Goal: Task Accomplishment & Management: Complete application form

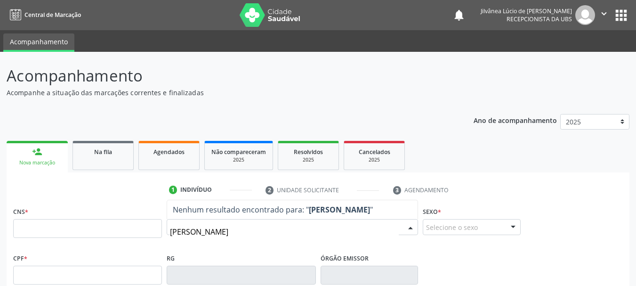
drag, startPoint x: 249, startPoint y: 232, endPoint x: 220, endPoint y: 234, distance: 28.8
click at [220, 234] on input "jose neto merces silva" at bounding box center [284, 231] width 229 height 19
click at [180, 235] on input "jose neto mercês" at bounding box center [284, 231] width 229 height 19
type input "josé neto mercês"
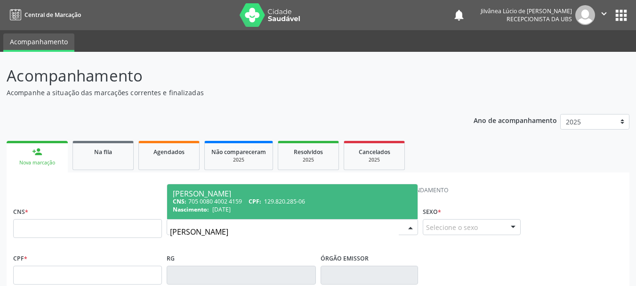
click at [224, 210] on span "08/08/2022" at bounding box center [221, 209] width 18 height 8
type input "705 0080 4002 4159"
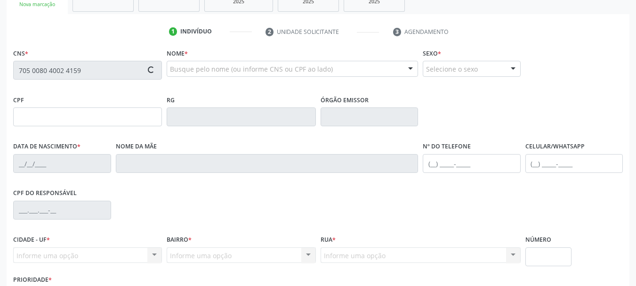
scroll to position [224, 0]
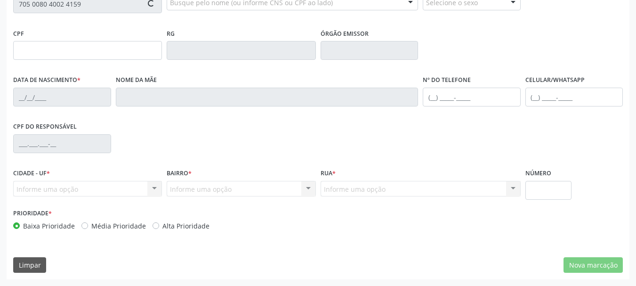
type input "129.820.285-06"
type input "08/08/2022"
type input "Josélia Marcos Lobo"
type input "(74) 99927-7424"
type input "05"
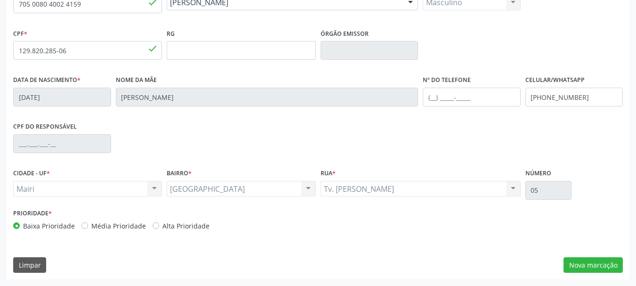
click at [156, 224] on div "Alta Prioridade" at bounding box center [180, 226] width 57 height 10
click at [162, 224] on label "Alta Prioridade" at bounding box center [185, 226] width 47 height 10
click at [154, 224] on input "Alta Prioridade" at bounding box center [155, 225] width 7 height 8
radio input "true"
click at [575, 260] on button "Nova marcação" at bounding box center [592, 265] width 59 height 16
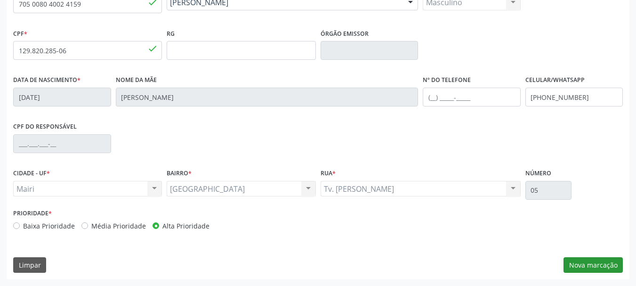
scroll to position [181, 0]
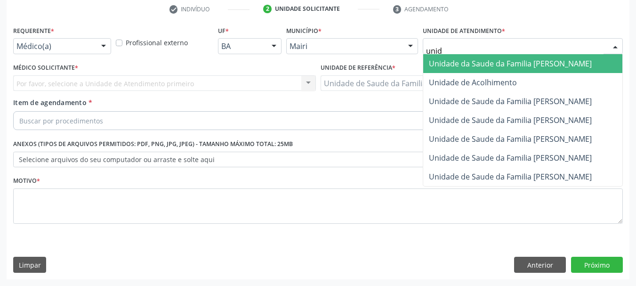
type input "unida"
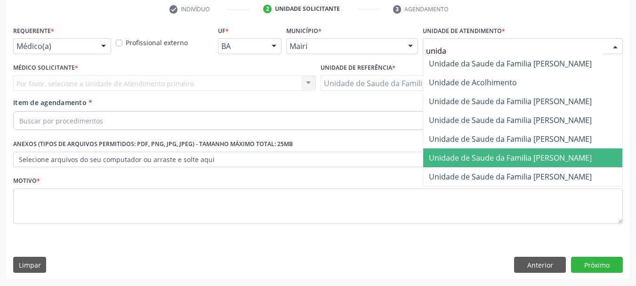
click at [520, 156] on span "Unidade de Saude da Familia [PERSON_NAME]" at bounding box center [510, 157] width 163 height 10
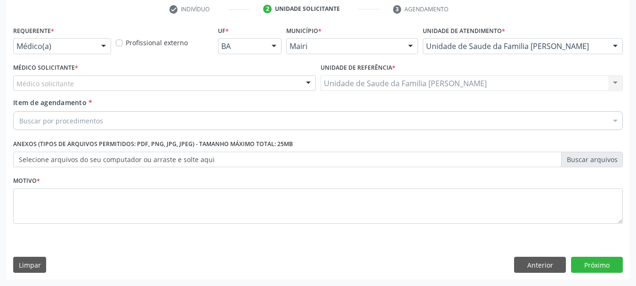
click at [140, 85] on div "Médico solicitante" at bounding box center [164, 83] width 303 height 16
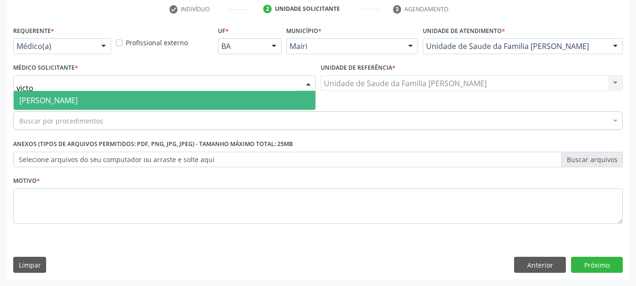
type input "victor"
click at [141, 105] on span "[PERSON_NAME]" at bounding box center [165, 100] width 302 height 19
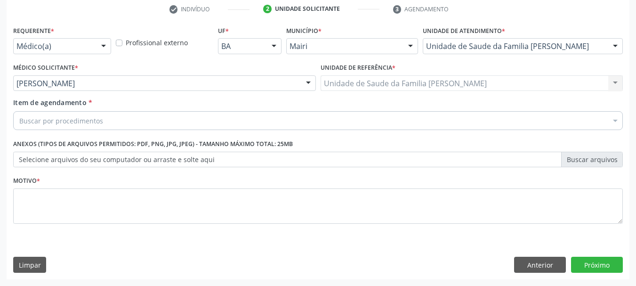
click at [144, 119] on div "Buscar por procedimentos" at bounding box center [317, 120] width 609 height 19
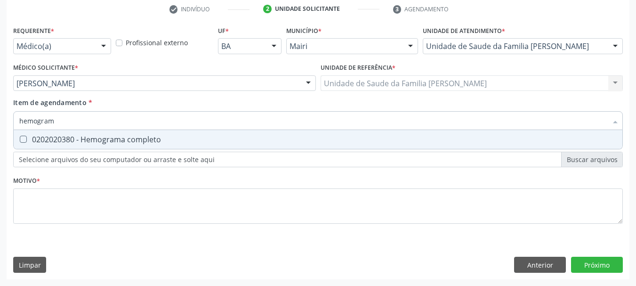
type input "hemograma"
click at [152, 142] on div "0202020380 - Hemograma completo" at bounding box center [317, 139] width 597 height 8
checkbox completo "true"
drag, startPoint x: 73, startPoint y: 119, endPoint x: 0, endPoint y: 126, distance: 73.3
click at [0, 126] on div "Acompanhamento Acompanhe a situação das marcações correntes e finalizadas Relat…" at bounding box center [318, 78] width 636 height 414
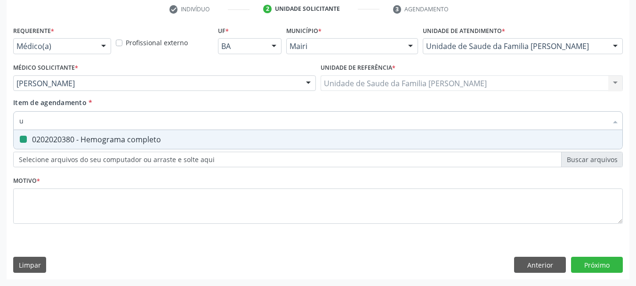
type input "ur"
checkbox completo "false"
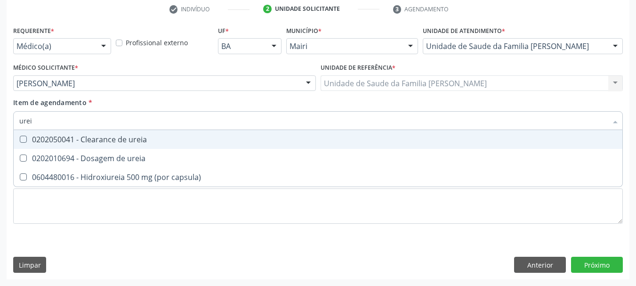
type input "ureia"
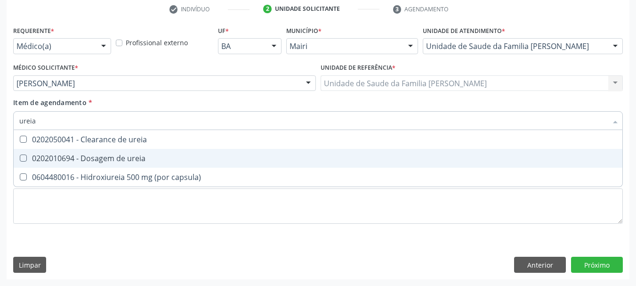
click at [52, 163] on span "0202010694 - Dosagem de ureia" at bounding box center [318, 158] width 608 height 19
checkbox ureia "true"
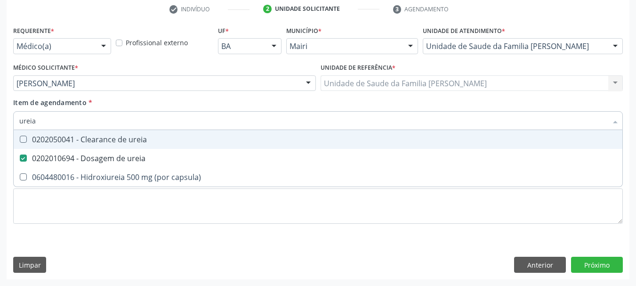
drag, startPoint x: 50, startPoint y: 119, endPoint x: 0, endPoint y: 123, distance: 50.0
click at [0, 123] on div "Acompanhamento Acompanhe a situação das marcações correntes e finalizadas Relat…" at bounding box center [318, 78] width 636 height 414
type input "cr"
checkbox ureia "false"
type input "creatinin"
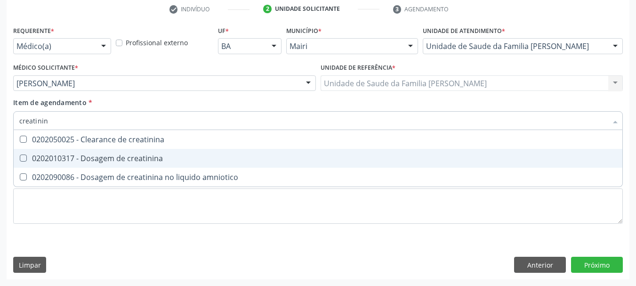
click at [68, 157] on div "0202010317 - Dosagem de creatinina" at bounding box center [317, 158] width 597 height 8
checkbox creatinina "true"
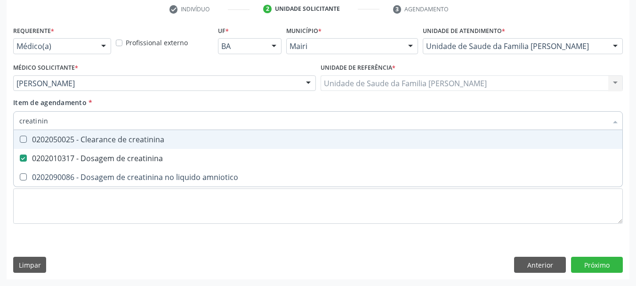
click at [0, 120] on div "Acompanhamento Acompanhe a situação das marcações correntes e finalizadas Relat…" at bounding box center [318, 78] width 636 height 414
type input "uri"
checkbox creatinina "false"
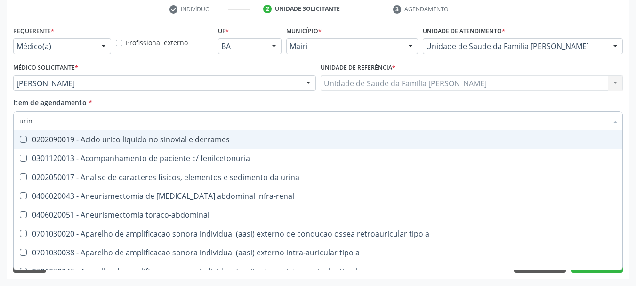
type input "urina"
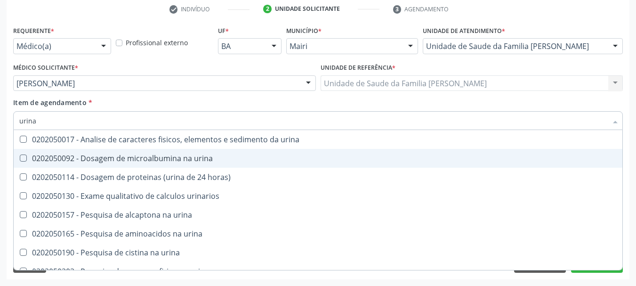
click at [64, 158] on div "0202050092 - Dosagem de microalbumina na urina" at bounding box center [317, 158] width 597 height 8
checkbox urina "true"
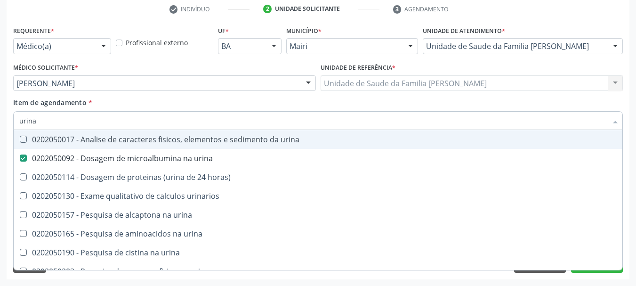
drag, startPoint x: 43, startPoint y: 124, endPoint x: 0, endPoint y: 127, distance: 43.4
click at [0, 127] on div "Acompanhamento Acompanhe a situação das marcações correntes e finalizadas Relat…" at bounding box center [318, 78] width 636 height 414
type input "fe"
checkbox urina "false"
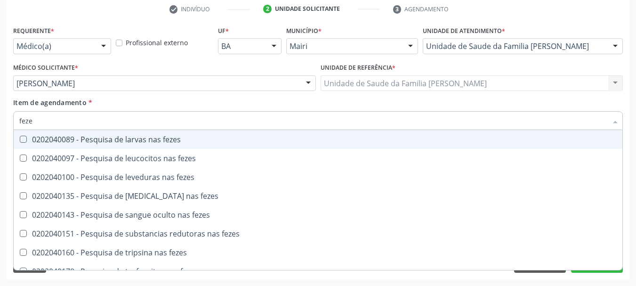
type input "fezes"
click at [54, 143] on div "0202040089 - Pesquisa de larvas nas fezes" at bounding box center [317, 139] width 597 height 8
checkbox fezes "true"
drag, startPoint x: 49, startPoint y: 116, endPoint x: 0, endPoint y: 128, distance: 50.4
click at [0, 128] on div "Acompanhamento Acompanhe a situação das marcações correntes e finalizadas Relat…" at bounding box center [318, 78] width 636 height 414
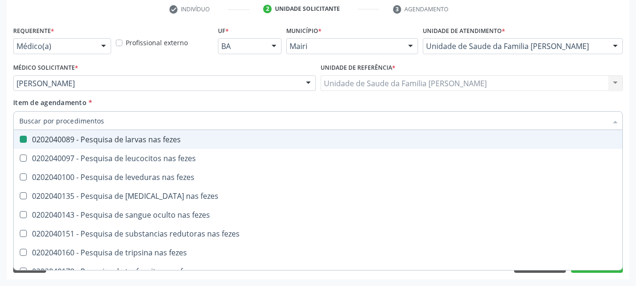
checkbox fezes "false"
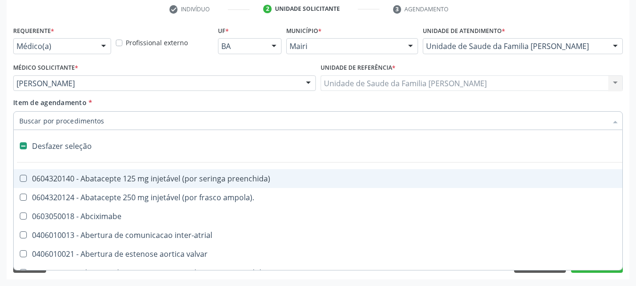
click at [0, 128] on div "Acompanhamento Acompanhe a situação das marcações correntes e finalizadas Relat…" at bounding box center [318, 78] width 636 height 414
checkbox ampola\)\ "true"
checkbox Abciximabe "true"
checkbox inter-atrial "true"
checkbox valvar "true"
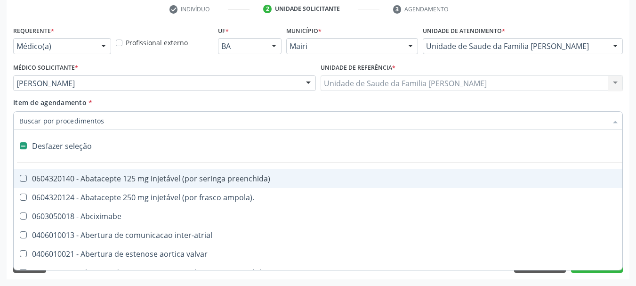
checkbox adolescente\) "true"
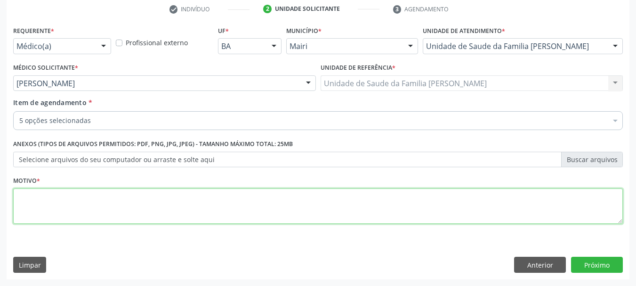
click at [172, 215] on textarea at bounding box center [317, 206] width 609 height 36
type textarea "Avaliação."
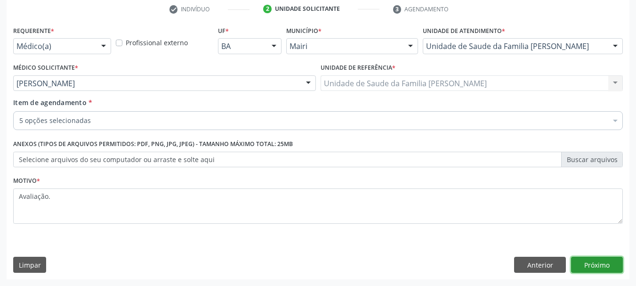
click at [590, 262] on button "Próximo" at bounding box center [597, 264] width 52 height 16
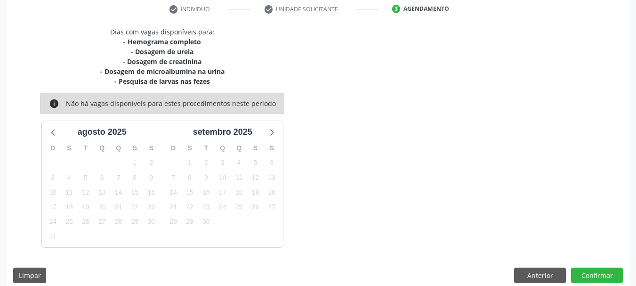
scroll to position [191, 0]
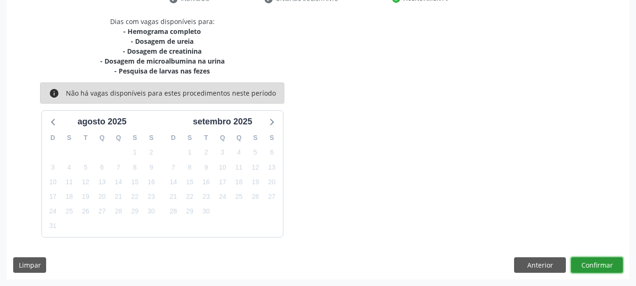
click at [589, 262] on button "Confirmar" at bounding box center [597, 265] width 52 height 16
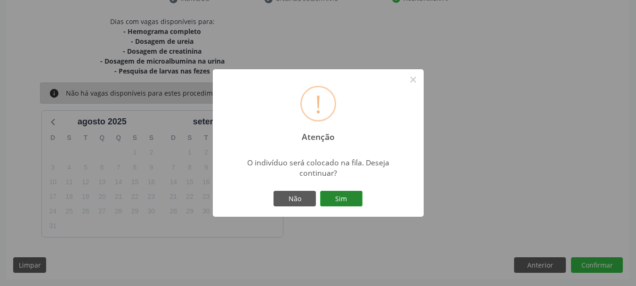
click at [328, 202] on button "Sim" at bounding box center [341, 199] width 42 height 16
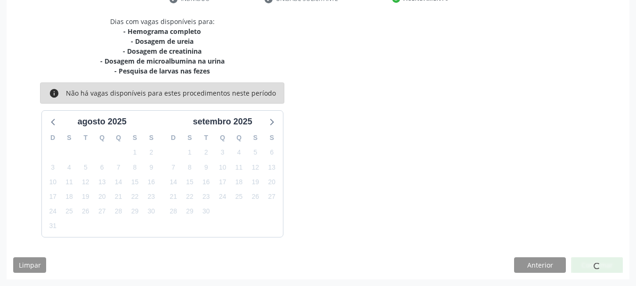
scroll to position [25, 0]
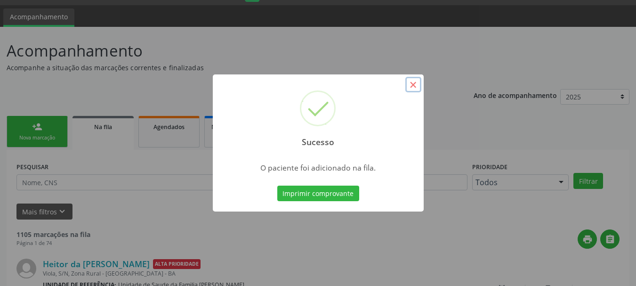
click at [416, 79] on button "×" at bounding box center [413, 85] width 16 height 16
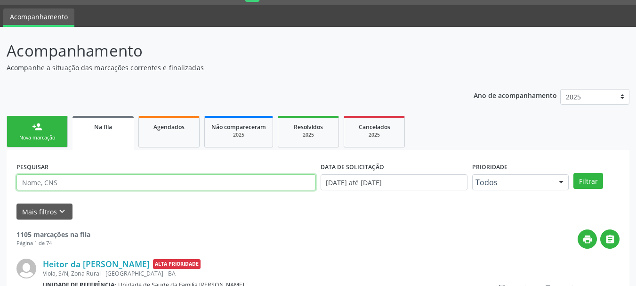
click at [71, 182] on input "text" at bounding box center [165, 182] width 299 height 16
click at [573, 173] on button "Filtrar" at bounding box center [588, 181] width 30 height 16
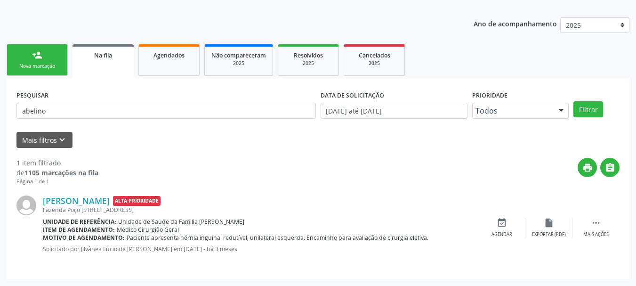
scroll to position [0, 0]
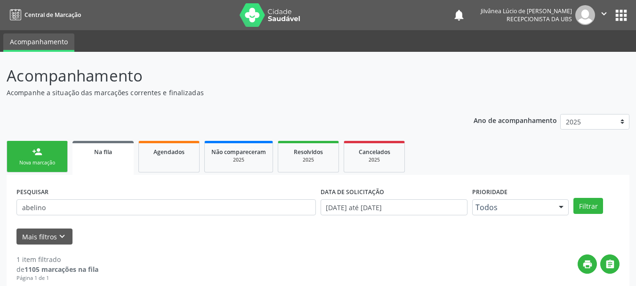
click at [61, 191] on div "PESQUISAR abelino" at bounding box center [166, 202] width 304 height 37
drag, startPoint x: 67, startPoint y: 204, endPoint x: 0, endPoint y: 216, distance: 68.4
click at [0, 216] on div "Acompanhamento Acompanhe a situação das marcações correntes e finalizadas Relat…" at bounding box center [318, 217] width 636 height 330
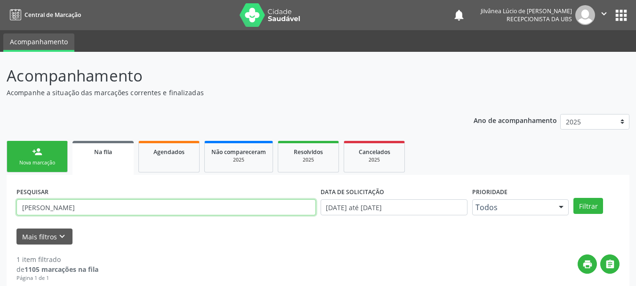
type input "sergio jesus"
click at [573, 198] on button "Filtrar" at bounding box center [588, 206] width 30 height 16
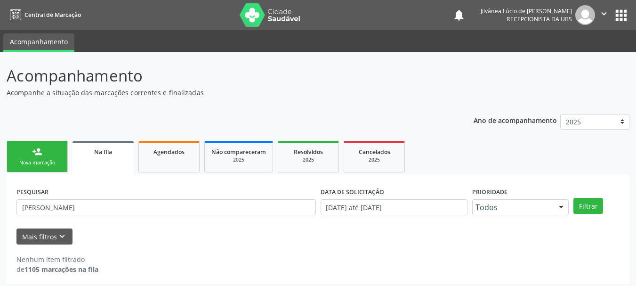
scroll to position [5, 0]
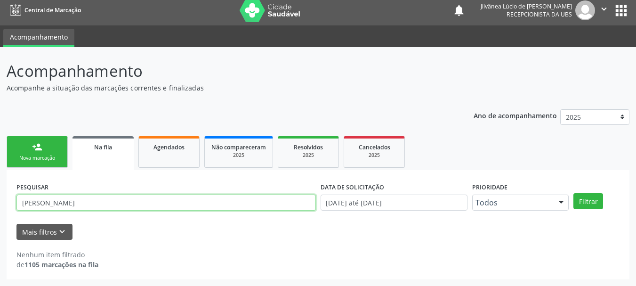
drag, startPoint x: 69, startPoint y: 199, endPoint x: 0, endPoint y: 212, distance: 70.4
click at [0, 212] on div "Acompanhamento Acompanhe a situação das marcações correntes e finalizadas Relat…" at bounding box center [318, 166] width 636 height 239
click at [573, 193] on button "Filtrar" at bounding box center [588, 201] width 30 height 16
click at [61, 202] on input "text" at bounding box center [165, 202] width 299 height 16
click at [573, 193] on button "Filtrar" at bounding box center [588, 201] width 30 height 16
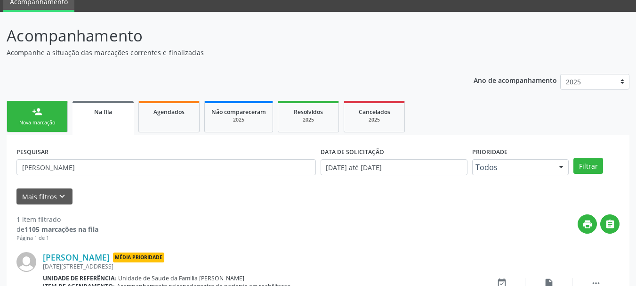
scroll to position [99, 0]
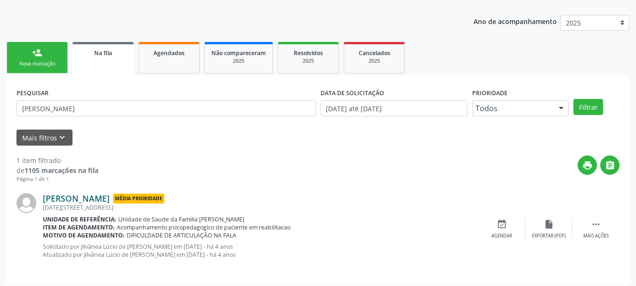
click at [80, 194] on link "Silas Santana Silva" at bounding box center [76, 198] width 67 height 10
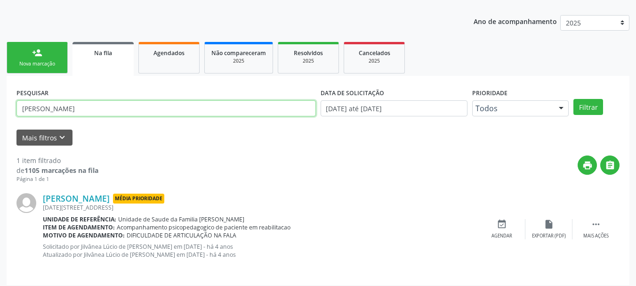
drag, startPoint x: 28, startPoint y: 111, endPoint x: 0, endPoint y: 111, distance: 27.8
click at [0, 111] on div "Acompanhamento Acompanhe a situação das marcações correntes e finalizadas Relat…" at bounding box center [318, 122] width 636 height 338
click at [573, 99] on button "Filtrar" at bounding box center [588, 107] width 30 height 16
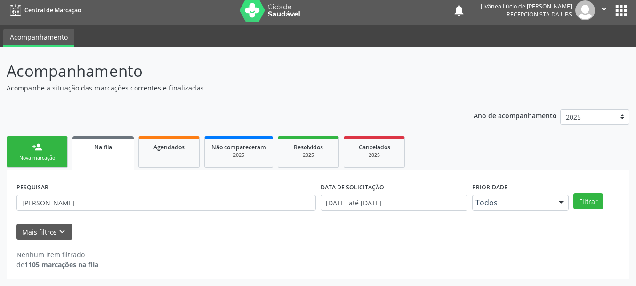
scroll to position [5, 0]
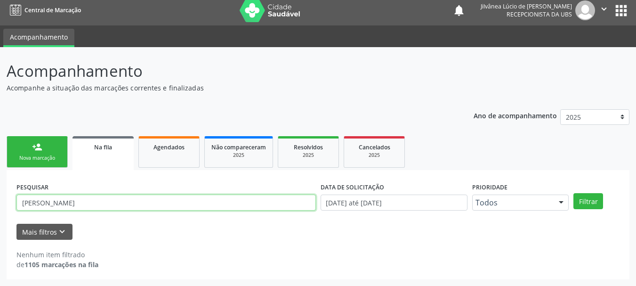
drag, startPoint x: 92, startPoint y: 199, endPoint x: 40, endPoint y: 197, distance: 51.3
click at [40, 197] on input "doraci alves oliveira" at bounding box center [165, 202] width 299 height 16
type input "doraci"
click at [573, 193] on button "Filtrar" at bounding box center [588, 201] width 30 height 16
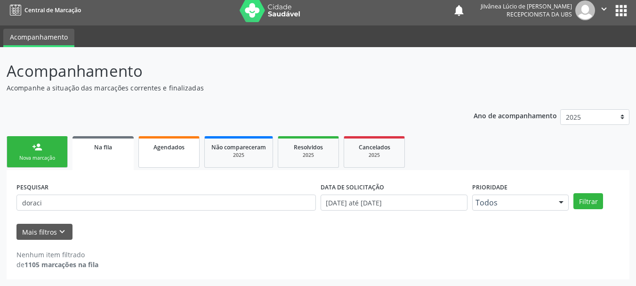
click at [154, 149] on span "Agendados" at bounding box center [168, 147] width 31 height 8
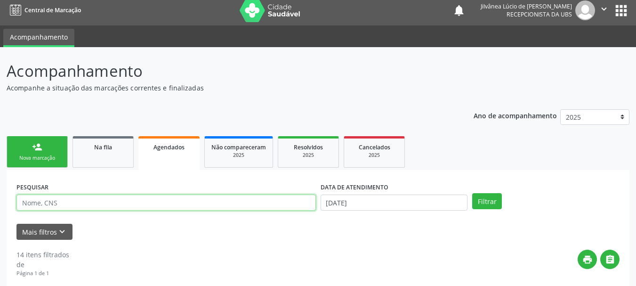
click at [57, 200] on input "text" at bounding box center [165, 202] width 299 height 16
type input "doraci alves oliveira"
click at [472, 193] on button "Filtrar" at bounding box center [487, 201] width 30 height 16
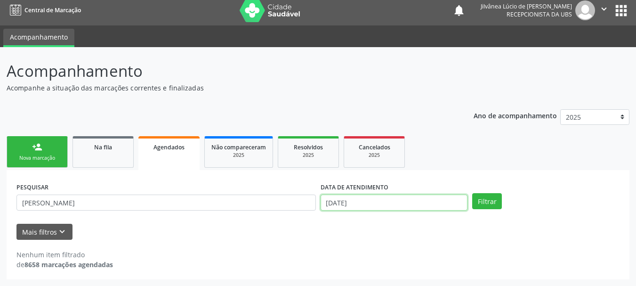
click at [346, 200] on input "25/08/2025" at bounding box center [393, 202] width 147 height 16
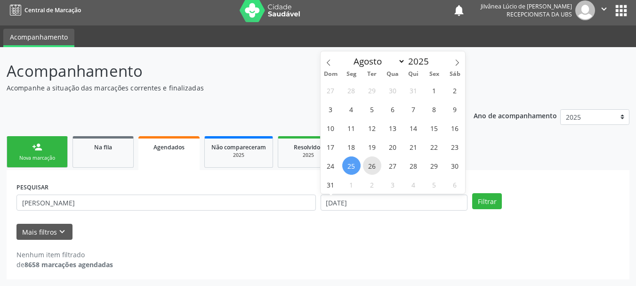
click at [373, 164] on span "26" at bounding box center [372, 165] width 18 height 18
type input "26/08/2025"
click at [503, 171] on div "PESQUISAR doraci alves oliveira DATA DE ATENDIMENTO Filtrar UNIDADE EXECUTANTE …" at bounding box center [318, 224] width 622 height 109
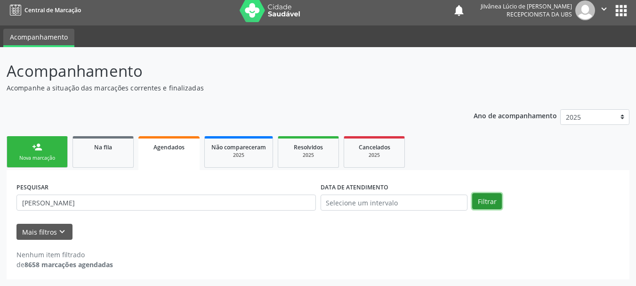
click at [489, 202] on button "Filtrar" at bounding box center [487, 201] width 30 height 16
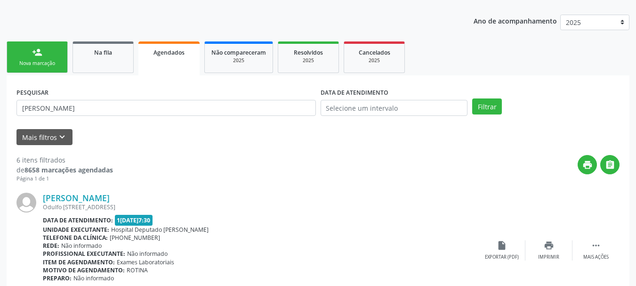
scroll to position [99, 0]
click at [94, 200] on link "Doraci Alves Oliveira" at bounding box center [76, 198] width 67 height 10
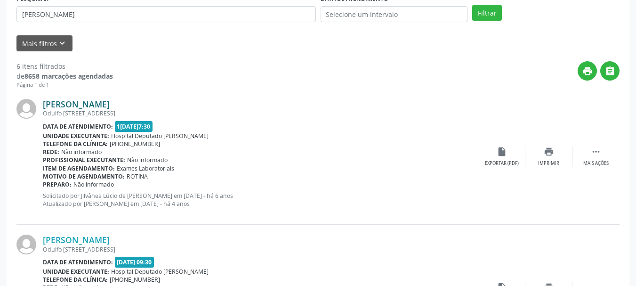
scroll to position [0, 0]
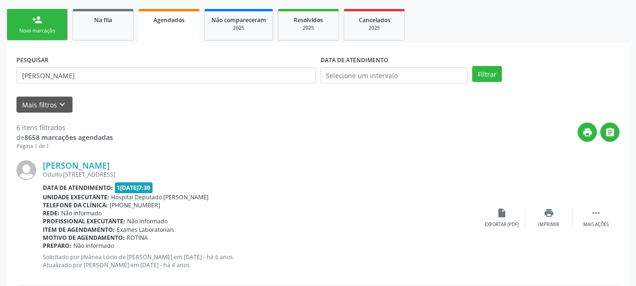
scroll to position [141, 0]
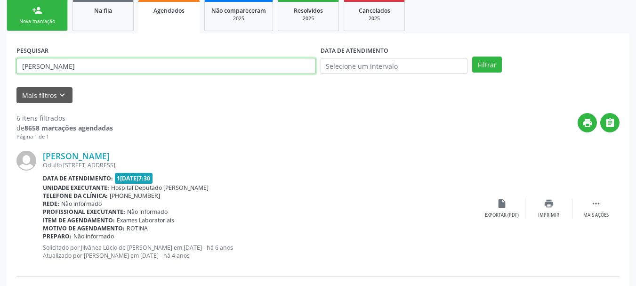
drag, startPoint x: 104, startPoint y: 60, endPoint x: 0, endPoint y: 67, distance: 104.6
click at [472, 56] on button "Filtrar" at bounding box center [487, 64] width 30 height 16
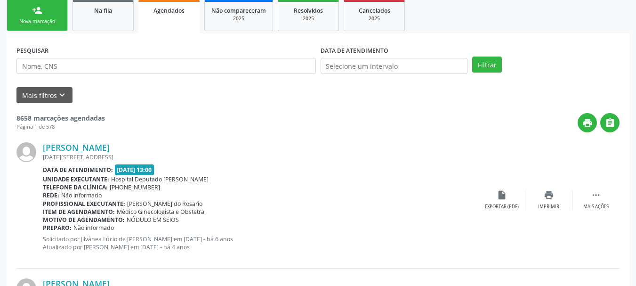
click at [41, 27] on link "person_add Nova marcação" at bounding box center [37, 16] width 61 height 32
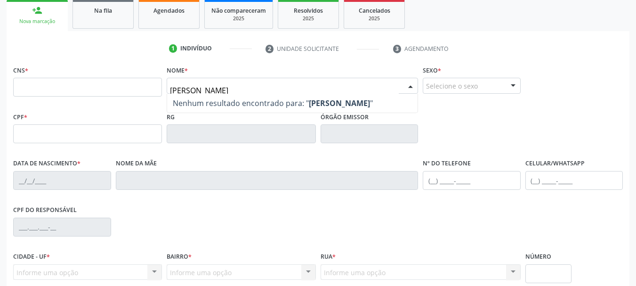
type input "maria eduarda cruz de souza"
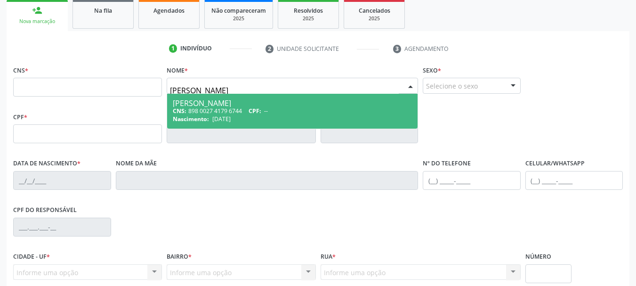
click at [261, 111] on span "CPF:" at bounding box center [254, 111] width 13 height 8
type input "898 0027 4179 6744"
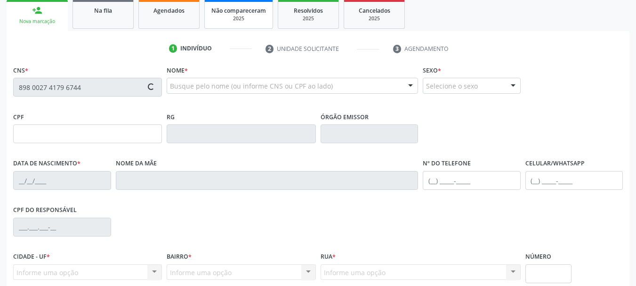
type input "08/08/2009"
type input "Ana Clara Crus de Souza"
type input "(99) 99999-9999"
type input "S/N"
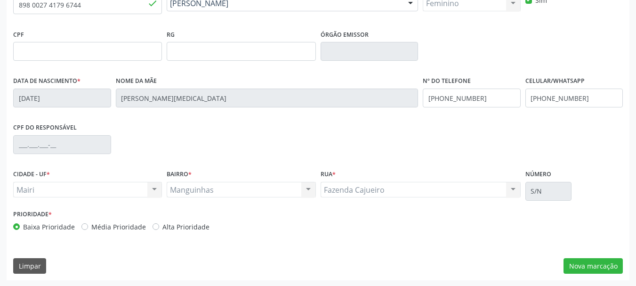
scroll to position [224, 0]
click at [162, 224] on label "Alta Prioridade" at bounding box center [185, 226] width 47 height 10
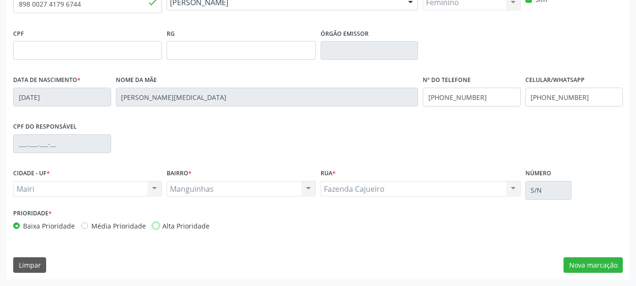
click at [154, 224] on input "Alta Prioridade" at bounding box center [155, 225] width 7 height 8
radio input "true"
click at [596, 262] on button "Nova marcação" at bounding box center [592, 265] width 59 height 16
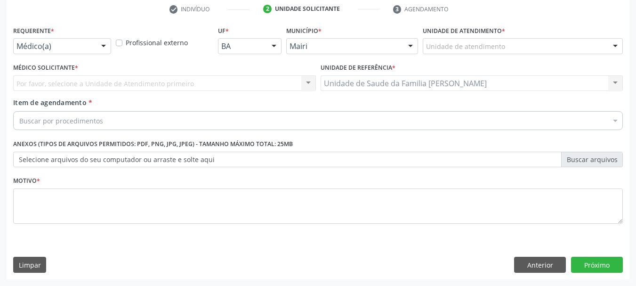
scroll to position [181, 0]
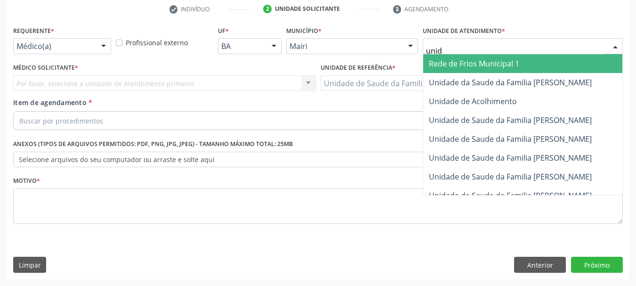
type input "unida"
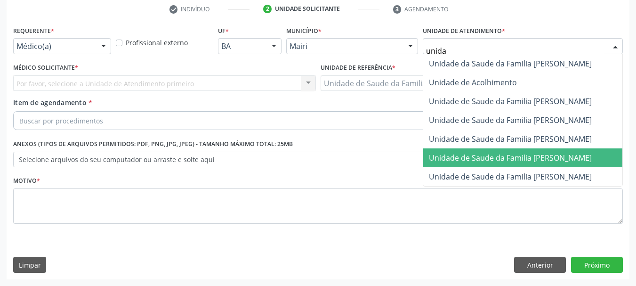
click at [506, 166] on span "Unidade de Saude da Familia [PERSON_NAME]" at bounding box center [522, 157] width 199 height 19
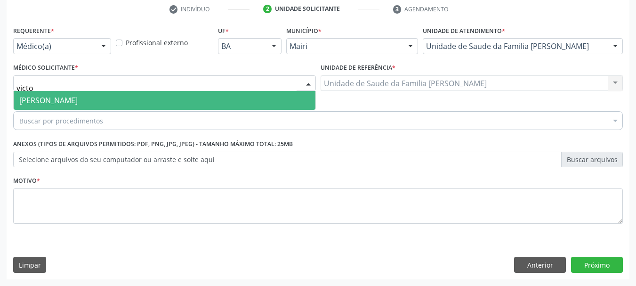
type input "victor"
click at [58, 99] on span "[PERSON_NAME]" at bounding box center [48, 100] width 58 height 10
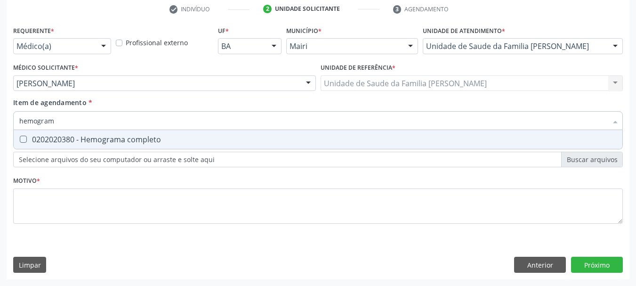
type input "hemograma"
click at [81, 142] on div "0202020380 - Hemograma completo" at bounding box center [317, 139] width 597 height 8
checkbox completo "true"
drag, startPoint x: 12, startPoint y: 119, endPoint x: 3, endPoint y: 118, distance: 9.1
click at [3, 118] on div "Acompanhamento Acompanhe a situação das marcações correntes e finalizadas Relat…" at bounding box center [318, 78] width 636 height 414
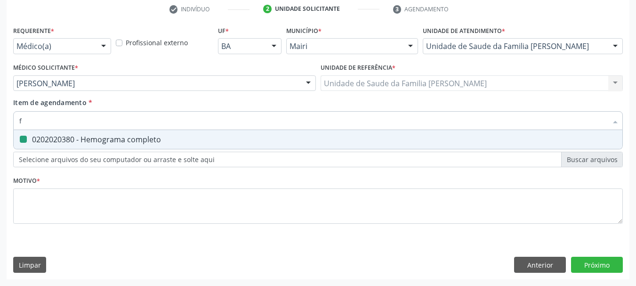
type input "fe"
checkbox completo "false"
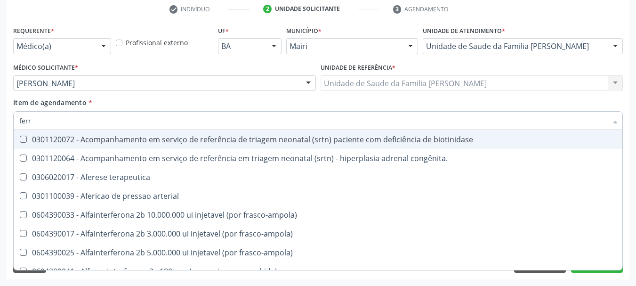
type input "ferro"
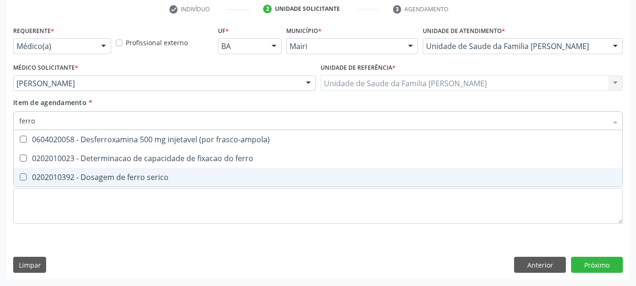
click at [89, 183] on span "0202010392 - Dosagem de ferro serico" at bounding box center [318, 176] width 608 height 19
checkbox serico "true"
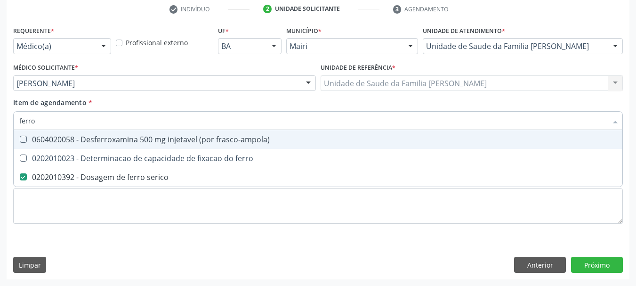
click at [56, 120] on input "ferro" at bounding box center [313, 120] width 588 height 19
type input "ferr"
checkbox serico "false"
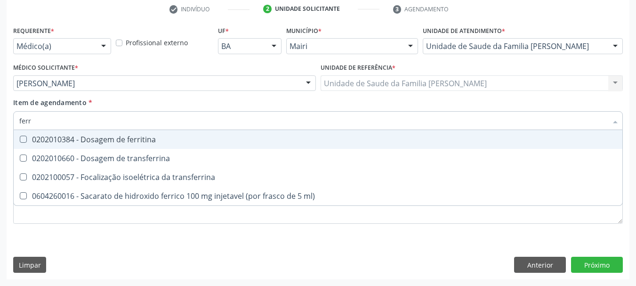
type input "ferri"
checkbox ml\) "false"
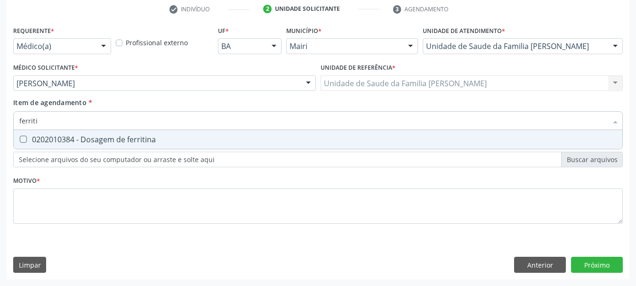
type input "ferritin"
click at [72, 139] on div "0202010384 - Dosagem de ferritina" at bounding box center [317, 139] width 597 height 8
checkbox ferritina "true"
drag, startPoint x: 64, startPoint y: 119, endPoint x: 0, endPoint y: 117, distance: 64.5
click at [0, 117] on div "Acompanhamento Acompanhe a situação das marcações correntes e finalizadas Relat…" at bounding box center [318, 78] width 636 height 414
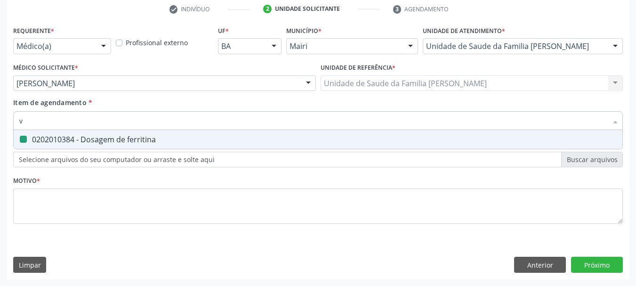
type input "vi"
checkbox ferritina "false"
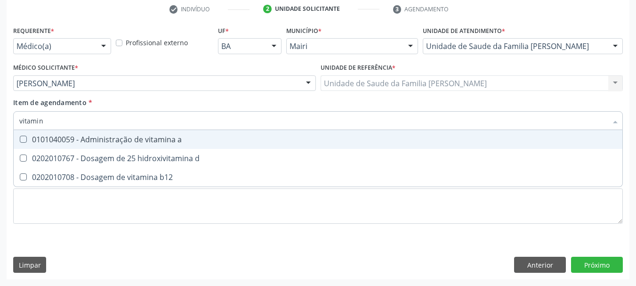
type input "vitamina"
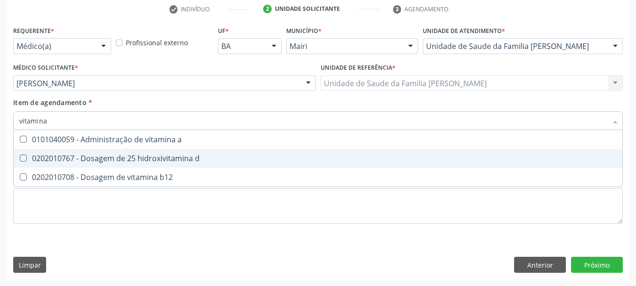
click at [68, 154] on div "0202010767 - Dosagem de 25 hidroxivitamina d" at bounding box center [317, 158] width 597 height 8
checkbox d "true"
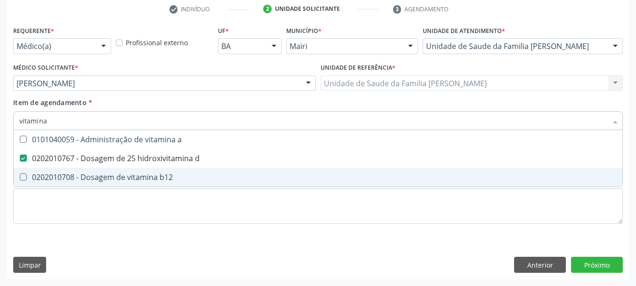
click at [89, 174] on div "0202010708 - Dosagem de vitamina b12" at bounding box center [317, 177] width 597 height 8
checkbox b12 "true"
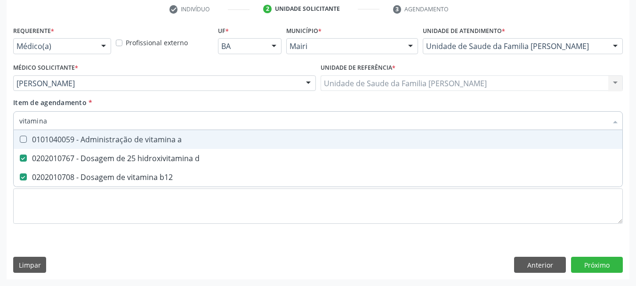
drag, startPoint x: 55, startPoint y: 122, endPoint x: 0, endPoint y: 122, distance: 54.6
click at [0, 122] on div "Acompanhamento Acompanhe a situação das marcações correntes e finalizadas Relat…" at bounding box center [318, 78] width 636 height 414
type input "ac"
checkbox d "false"
checkbox b12 "false"
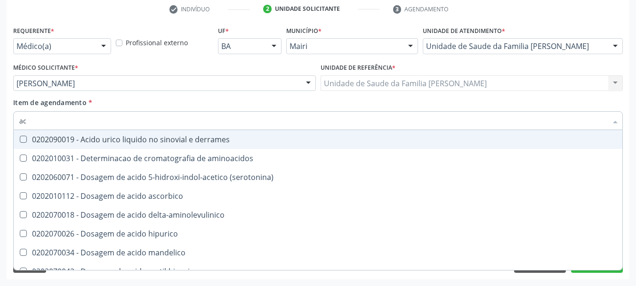
type input "a"
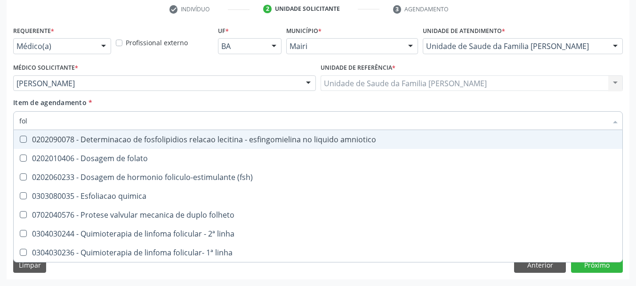
type input "foli"
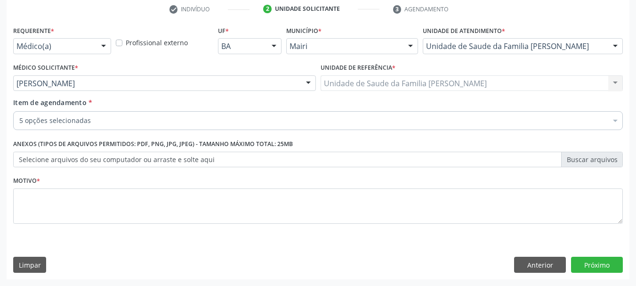
checkbox completo "true"
checkbox serico "true"
checkbox ferritina "true"
checkbox d "true"
click at [93, 162] on label "Selecione arquivos do seu computador ou arraste e solte aqui" at bounding box center [317, 159] width 609 height 16
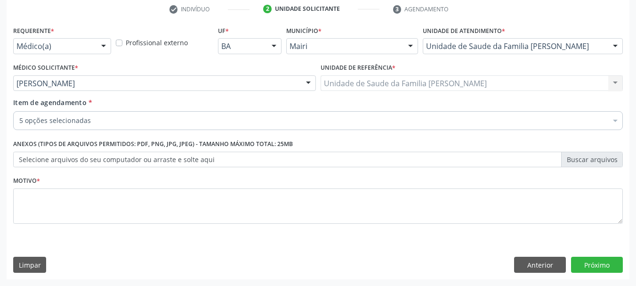
click at [93, 162] on input "Selecione arquivos do seu computador ou arraste e solte aqui" at bounding box center [317, 159] width 609 height 16
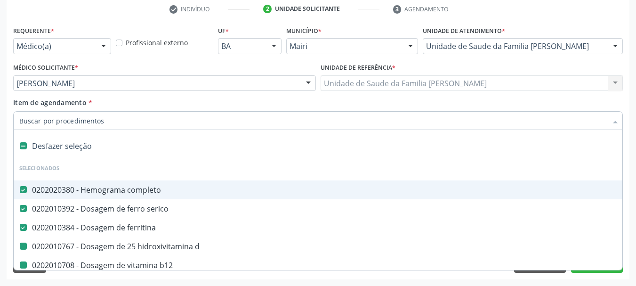
type input "f"
checkbox d "false"
checkbox b12 "false"
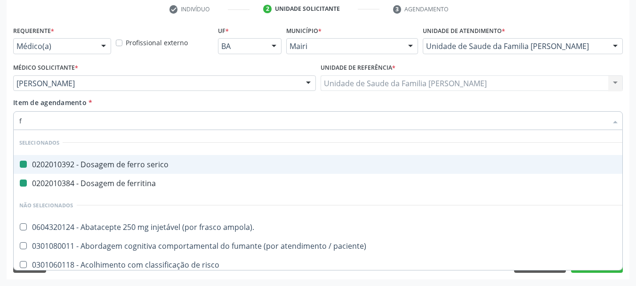
type input "fo"
checkbox serico "false"
checkbox ferritina "false"
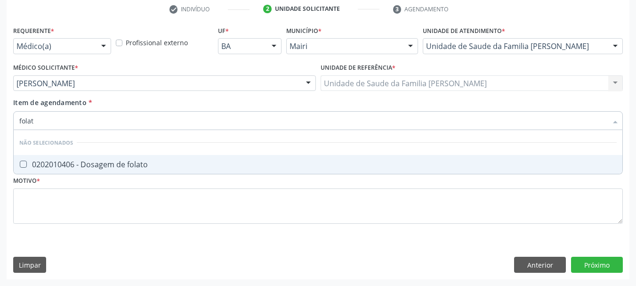
type input "folato"
click at [143, 157] on span "0202010406 - Dosagem de folato" at bounding box center [318, 164] width 608 height 19
checkbox folato "true"
drag, startPoint x: 64, startPoint y: 122, endPoint x: 0, endPoint y: 135, distance: 65.9
click at [0, 135] on div "Acompanhamento Acompanhe a situação das marcações correntes e finalizadas Relat…" at bounding box center [318, 78] width 636 height 414
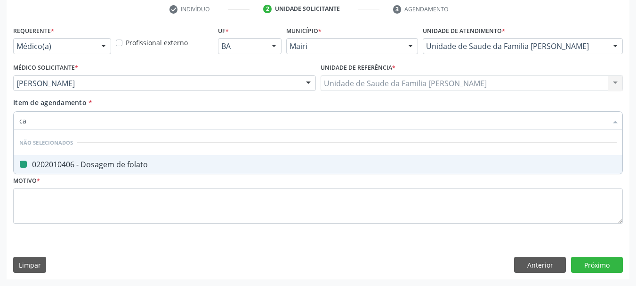
type input "cal"
checkbox folato "false"
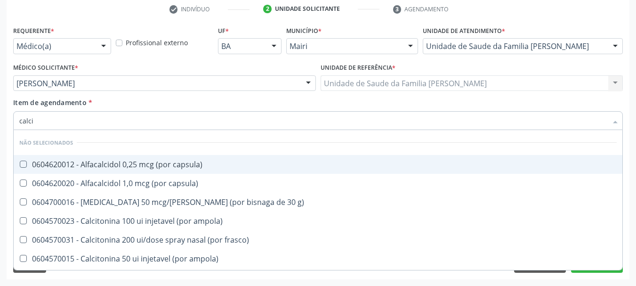
type input "calcio"
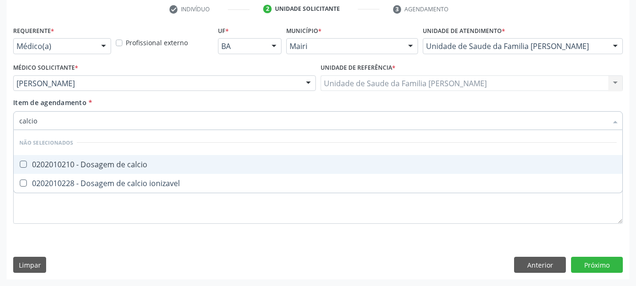
drag, startPoint x: 97, startPoint y: 163, endPoint x: 88, endPoint y: 159, distance: 10.1
click at [97, 162] on div "0202010210 - Dosagem de calcio" at bounding box center [317, 164] width 597 height 8
checkbox calcio "true"
drag, startPoint x: 40, startPoint y: 122, endPoint x: 0, endPoint y: 120, distance: 39.6
click at [0, 120] on div "Acompanhamento Acompanhe a situação das marcações correntes e finalizadas Relat…" at bounding box center [318, 78] width 636 height 414
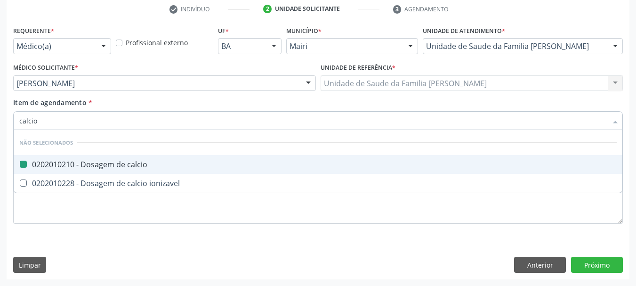
type input "z"
checkbox calcio "false"
type input "zinco"
click at [62, 162] on div "0202070352 - Dosagem de zinco" at bounding box center [317, 164] width 597 height 8
checkbox zinco "true"
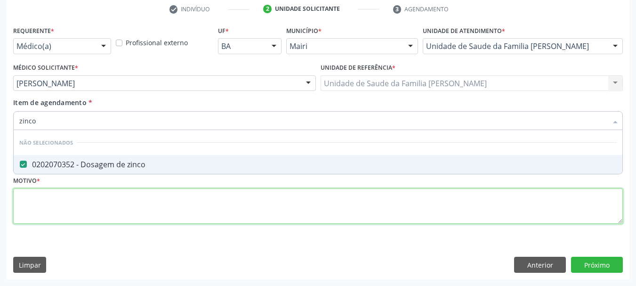
click at [68, 188] on div "Requerente * Médico(a) Médico(a) Enfermeiro(a) Paciente Nenhum resultado encont…" at bounding box center [317, 130] width 609 height 213
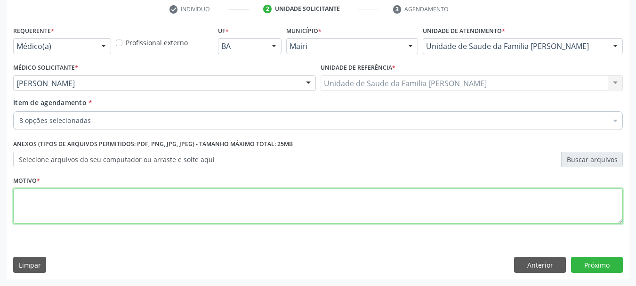
type textarea "A"
type textarea "Avaliação / Pré-natal"
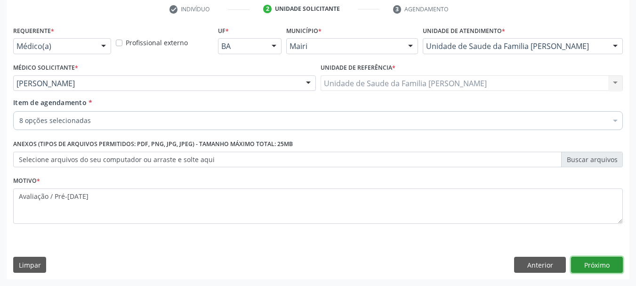
click at [599, 262] on button "Próximo" at bounding box center [597, 264] width 52 height 16
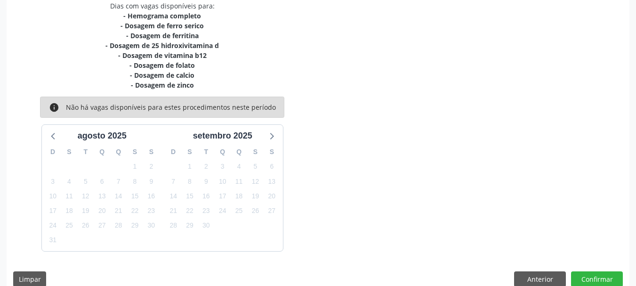
scroll to position [221, 0]
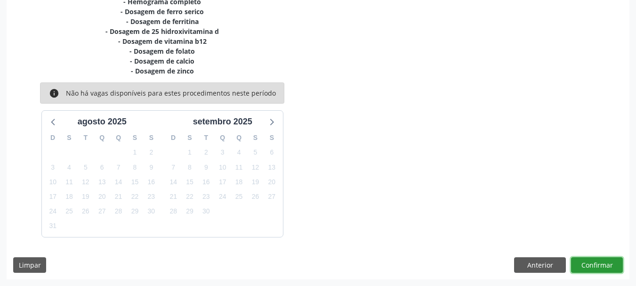
click at [593, 258] on button "Confirmar" at bounding box center [597, 265] width 52 height 16
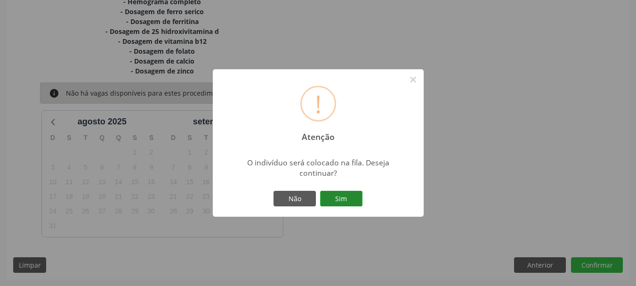
click at [332, 191] on button "Sim" at bounding box center [341, 199] width 42 height 16
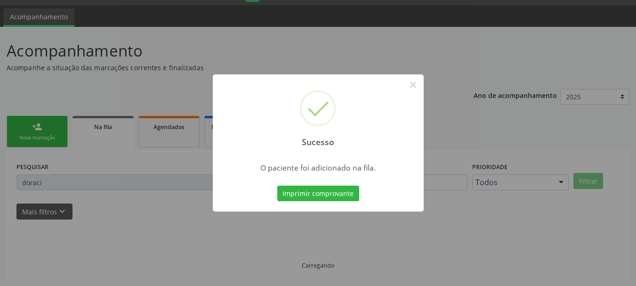
scroll to position [5, 0]
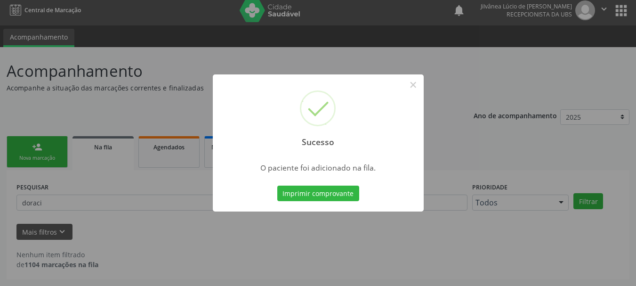
click at [334, 191] on button "Imprimir comprovante" at bounding box center [318, 193] width 82 height 16
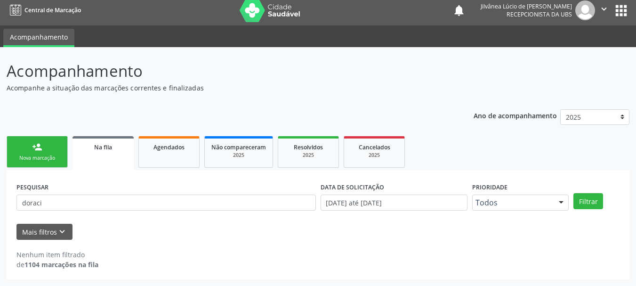
click at [56, 150] on link "person_add Nova marcação" at bounding box center [37, 152] width 61 height 32
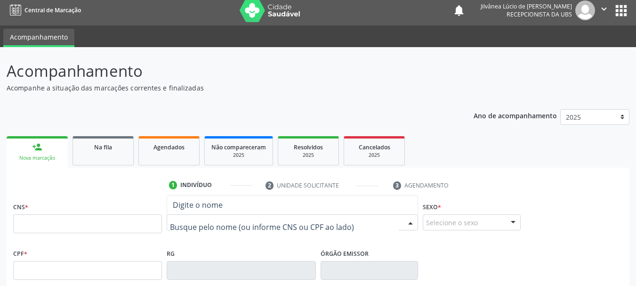
click at [223, 222] on input "text" at bounding box center [284, 226] width 229 height 19
click at [607, 10] on icon "" at bounding box center [603, 9] width 10 height 10
click at [567, 55] on link "Sair" at bounding box center [579, 52] width 65 height 13
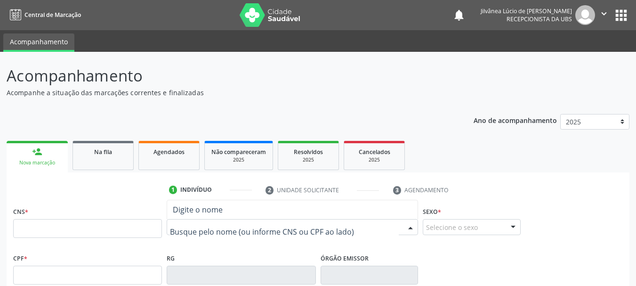
click at [255, 228] on input "text" at bounding box center [284, 231] width 229 height 19
click at [241, 215] on span "Digite o nome" at bounding box center [292, 209] width 250 height 19
click at [606, 18] on icon "" at bounding box center [603, 13] width 10 height 10
click at [0, 0] on link "Sair" at bounding box center [0, 0] width 0 height 0
click at [263, 229] on input "text" at bounding box center [284, 231] width 229 height 19
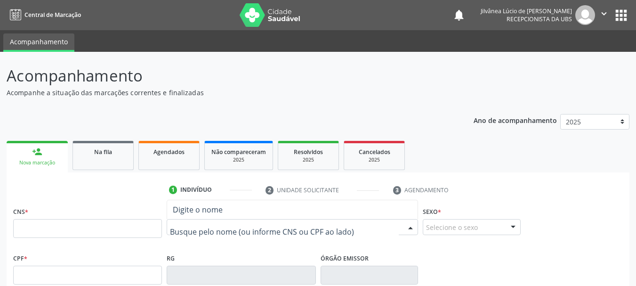
click at [263, 229] on input "text" at bounding box center [284, 231] width 229 height 19
click at [598, 17] on icon "" at bounding box center [603, 13] width 10 height 10
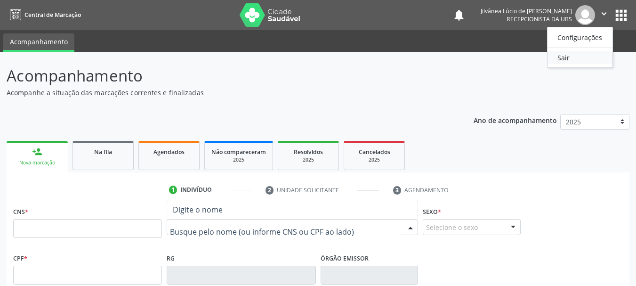
click at [558, 62] on link "Sair" at bounding box center [579, 57] width 65 height 13
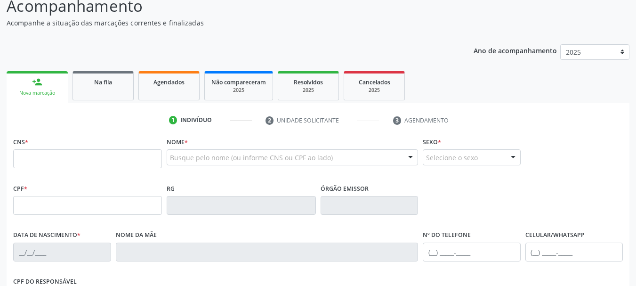
scroll to position [141, 0]
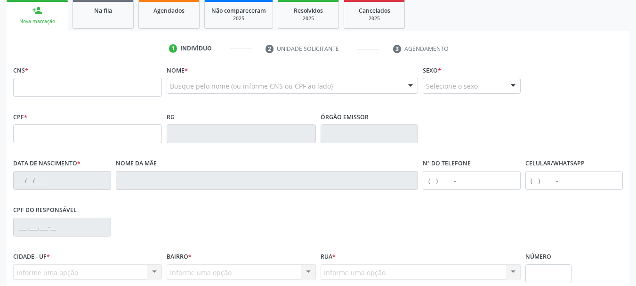
click at [80, 88] on input "text" at bounding box center [87, 87] width 149 height 19
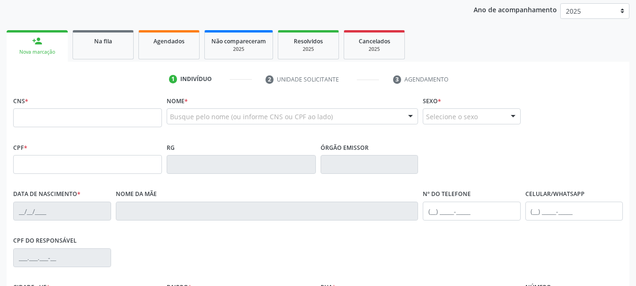
scroll to position [94, 0]
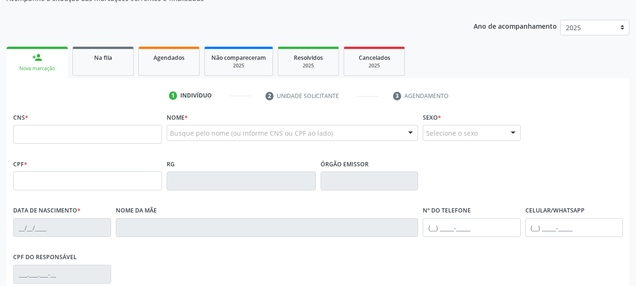
click at [75, 185] on input "text" at bounding box center [87, 180] width 149 height 19
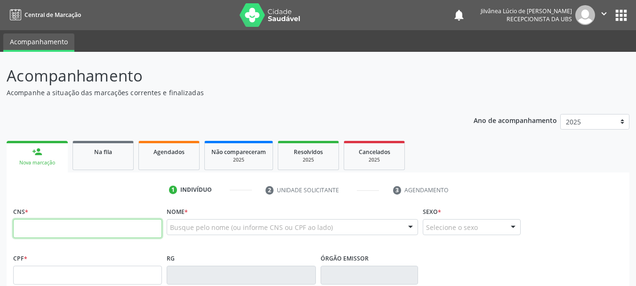
click at [90, 227] on input "text" at bounding box center [87, 228] width 149 height 19
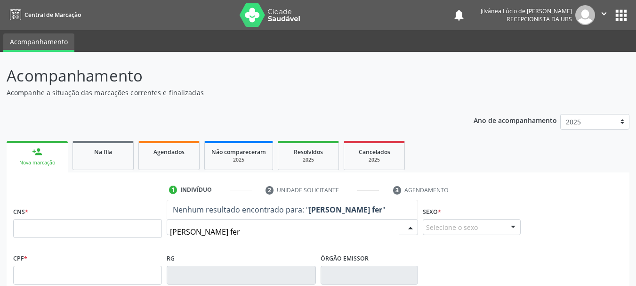
drag, startPoint x: 251, startPoint y: 233, endPoint x: 242, endPoint y: 236, distance: 9.7
click at [242, 236] on input "elizete gonçalves fer" at bounding box center [284, 231] width 229 height 19
type input "elizete gon"
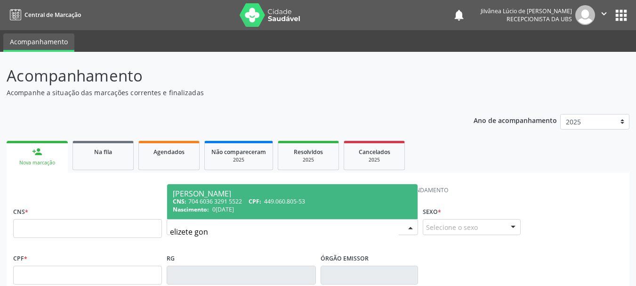
click at [236, 199] on div "CNS: 704 6036 3291 5522 CPF: 449.060.805-53" at bounding box center [292, 201] width 239 height 8
type input "704 6036 3291 5522"
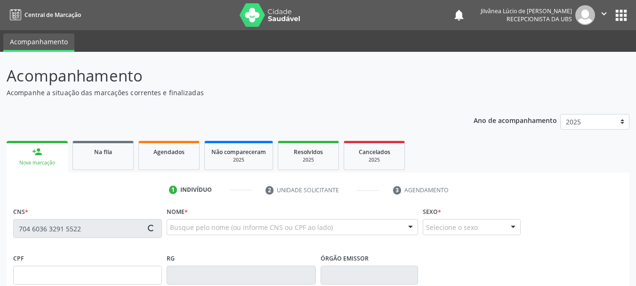
type input "449.060.805-53"
type input "03/11/1950"
type input "Joana Goncalves da Silva"
type input "(74) 99941-6292"
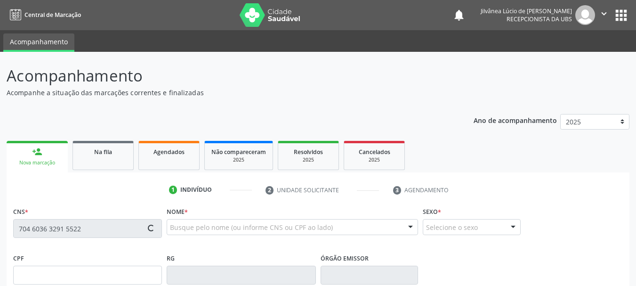
type input "59"
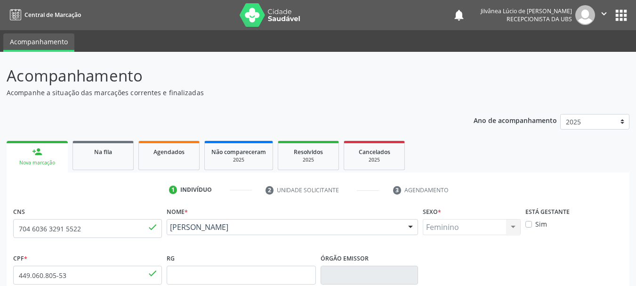
scroll to position [224, 0]
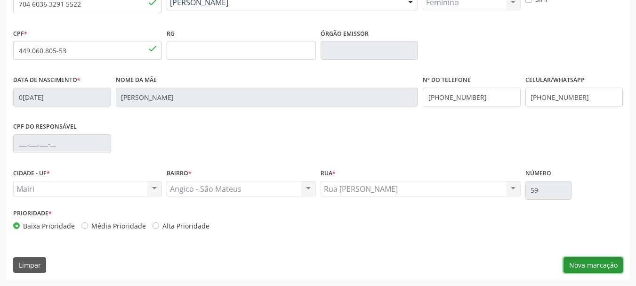
click at [591, 268] on button "Nova marcação" at bounding box center [592, 265] width 59 height 16
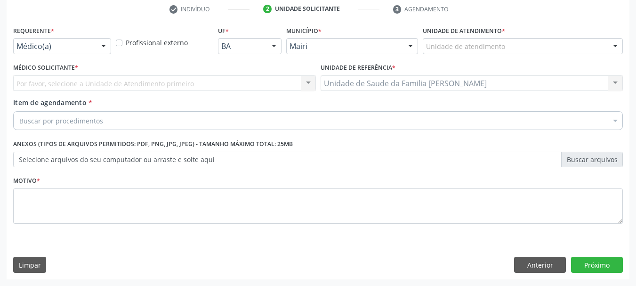
scroll to position [181, 0]
click at [444, 40] on div "Unidade de atendimento" at bounding box center [522, 46] width 200 height 16
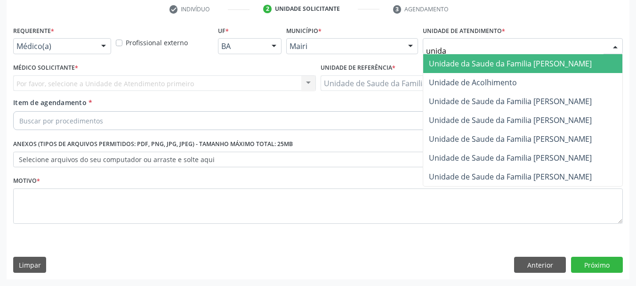
type input "unidad"
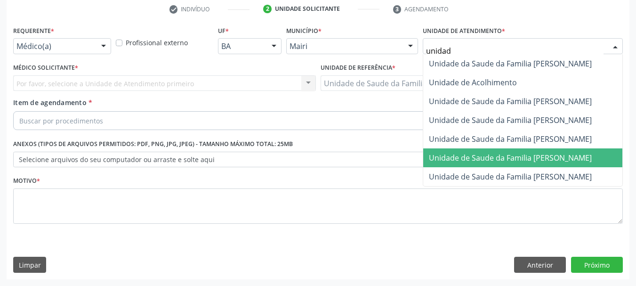
click at [482, 153] on span "Unidade de Saude da Familia [PERSON_NAME]" at bounding box center [510, 157] width 163 height 10
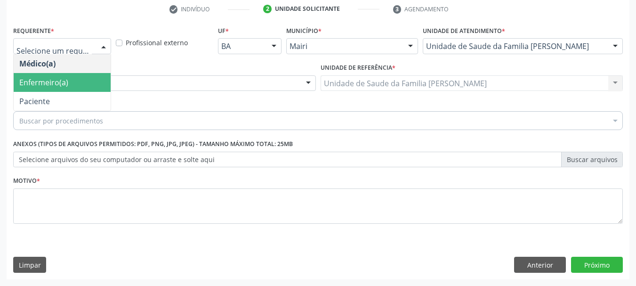
click at [65, 82] on span "Enfermeiro(a)" at bounding box center [43, 82] width 49 height 10
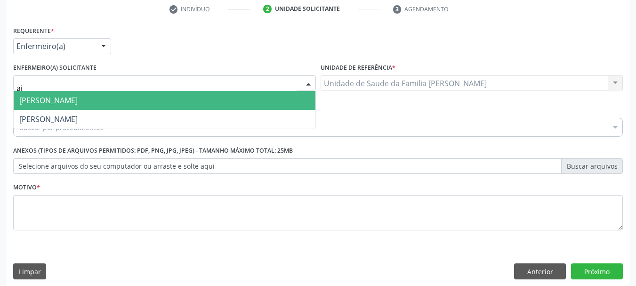
type input "a"
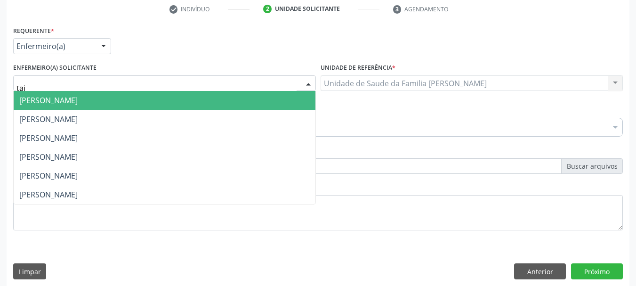
type input "taiz"
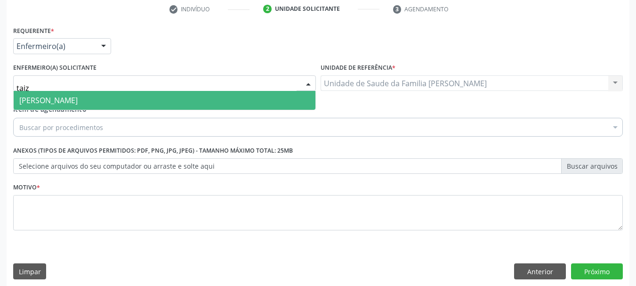
click at [87, 95] on span "[PERSON_NAME]" at bounding box center [165, 100] width 302 height 19
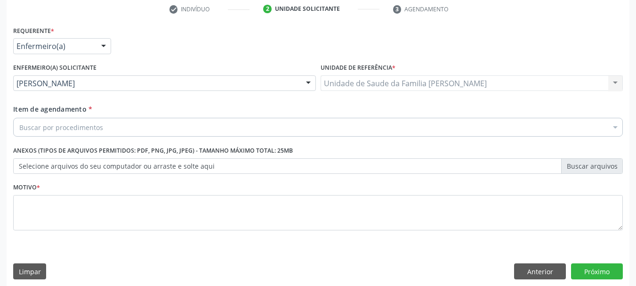
click at [109, 127] on div "Buscar por procedimentos" at bounding box center [317, 127] width 609 height 19
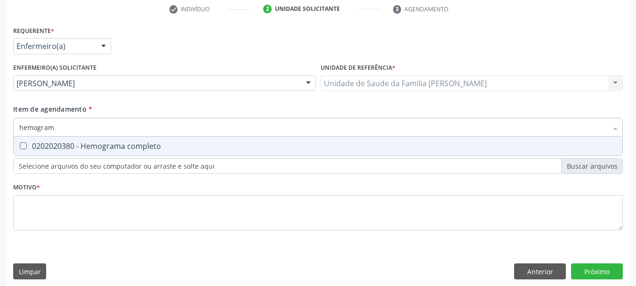
type input "hemograma"
click at [29, 152] on span "0202020380 - Hemograma completo" at bounding box center [318, 145] width 608 height 19
checkbox completo "true"
click at [0, 143] on div "Acompanhamento Acompanhe a situação das marcações correntes e finalizadas Relat…" at bounding box center [318, 81] width 636 height 421
type input "col"
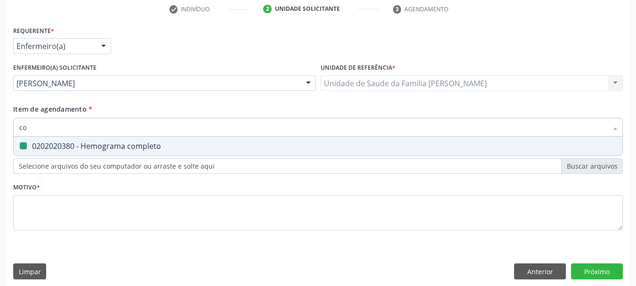
checkbox completo "false"
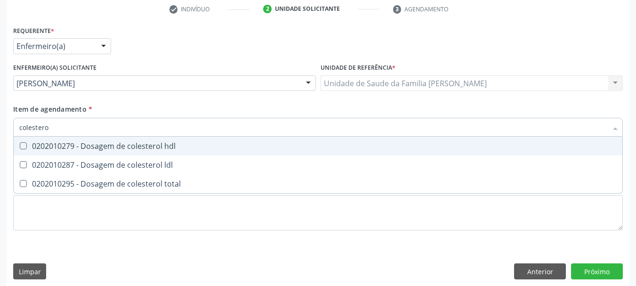
type input "colesterol"
click at [38, 147] on div "0202010279 - Dosagem de colesterol hdl" at bounding box center [317, 146] width 597 height 8
checkbox hdl "true"
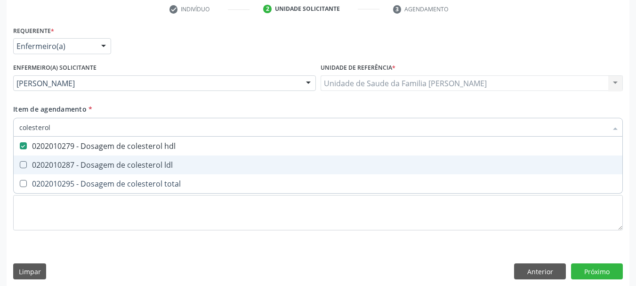
click at [67, 161] on div "0202010287 - Dosagem de colesterol ldl" at bounding box center [317, 165] width 597 height 8
checkbox ldl "true"
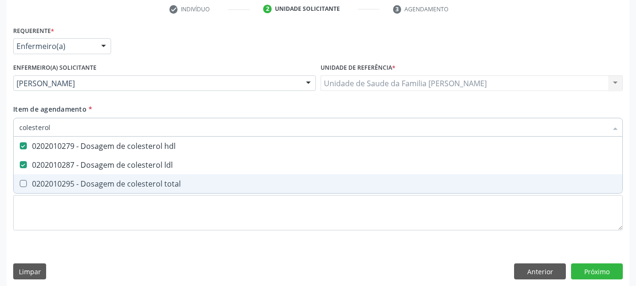
click at [74, 176] on span "0202010295 - Dosagem de colesterol total" at bounding box center [318, 183] width 608 height 19
checkbox total "true"
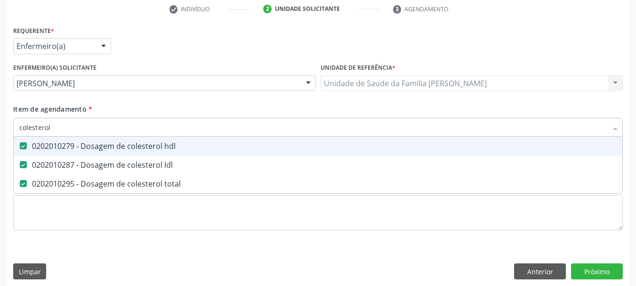
drag, startPoint x: 61, startPoint y: 128, endPoint x: 0, endPoint y: 137, distance: 61.3
click at [0, 137] on div "Acompanhamento Acompanhe a situação das marcações correntes e finalizadas Relat…" at bounding box center [318, 81] width 636 height 421
type input "po"
checkbox hdl "false"
checkbox ldl "false"
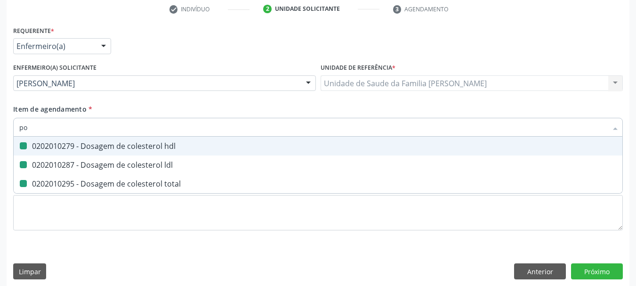
checkbox total "false"
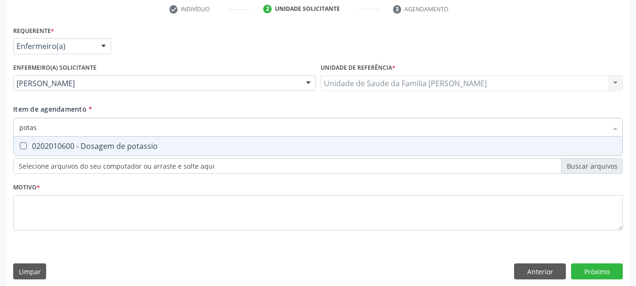
type input "potass"
click at [29, 144] on div "0202010600 - Dosagem de potassio" at bounding box center [317, 146] width 597 height 8
checkbox potassio "true"
drag, startPoint x: 50, startPoint y: 124, endPoint x: 0, endPoint y: 131, distance: 50.4
click at [0, 131] on div "Acompanhamento Acompanhe a situação das marcações correntes e finalizadas Relat…" at bounding box center [318, 81] width 636 height 421
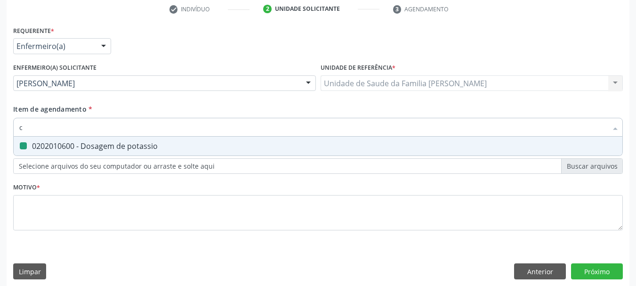
type input "cr"
checkbox potassio "false"
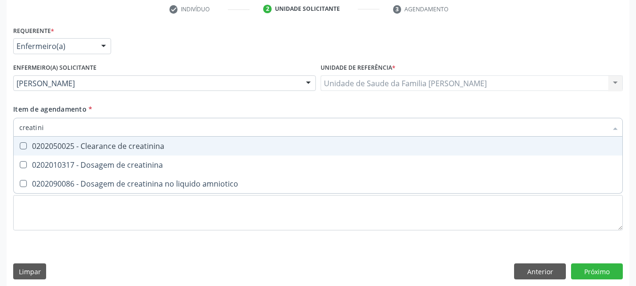
type input "creatinin"
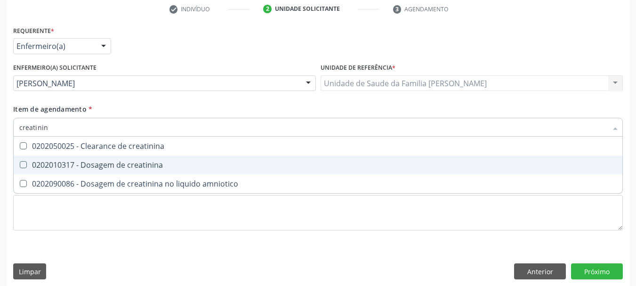
click at [56, 158] on span "0202010317 - Dosagem de creatinina" at bounding box center [318, 164] width 608 height 19
checkbox creatinina "true"
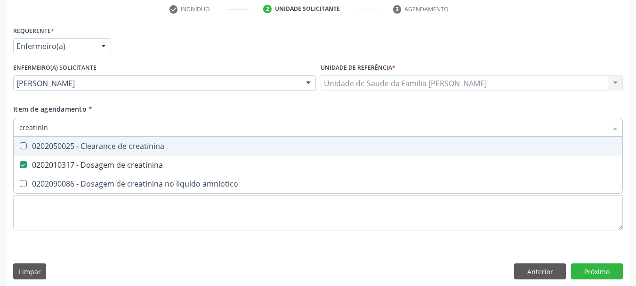
drag, startPoint x: 56, startPoint y: 129, endPoint x: 0, endPoint y: 133, distance: 55.6
click at [0, 133] on div "Acompanhamento Acompanhe a situação das marcações correntes e finalizadas Relat…" at bounding box center [318, 81] width 636 height 421
type input "g"
checkbox creatinina "false"
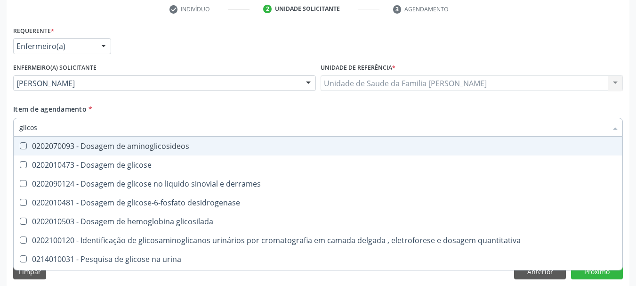
type input "glicose"
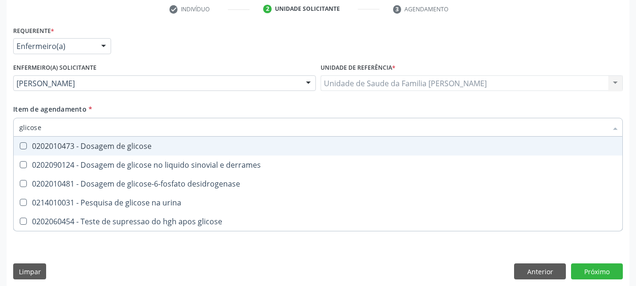
click at [61, 151] on span "0202010473 - Dosagem de glicose" at bounding box center [318, 145] width 608 height 19
checkbox glicose "true"
drag, startPoint x: 49, startPoint y: 131, endPoint x: 0, endPoint y: 140, distance: 50.1
click at [0, 140] on div "Acompanhamento Acompanhe a situação das marcações correntes e finalizadas Relat…" at bounding box center [318, 81] width 636 height 421
type input "g"
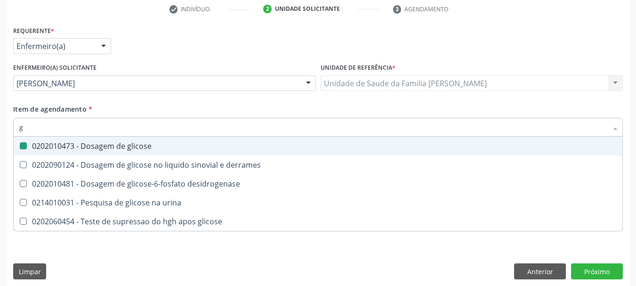
checkbox glicose "false"
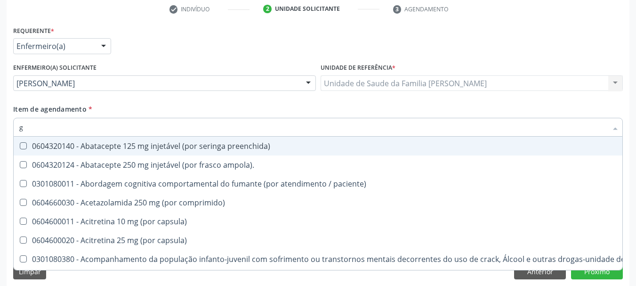
type input "gl"
checkbox vaginal "true"
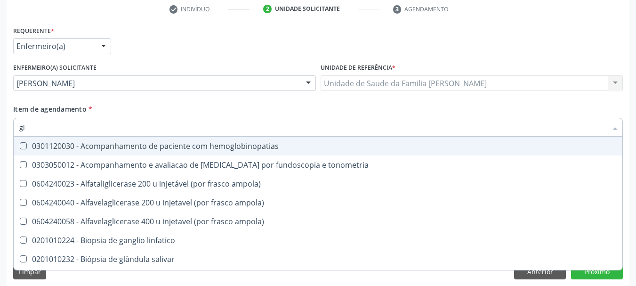
type input "gli"
checkbox campimetria\) "true"
type input "glic"
checkbox glenoidal "true"
checkbox campimetria\) "false"
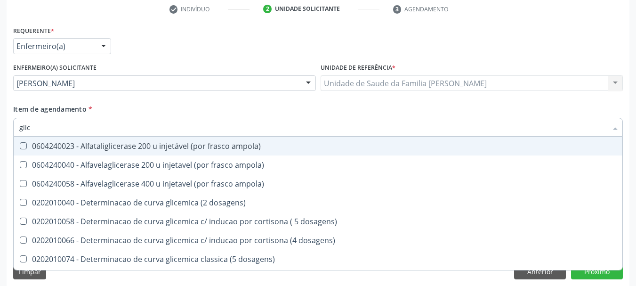
type input "glico"
checkbox ampola\) "true"
type input "glicos"
checkbox ampola\) "true"
checkbox ampola\) "false"
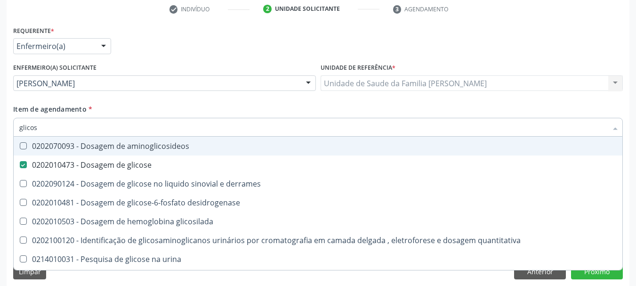
type input "glicosi"
checkbox glicose "false"
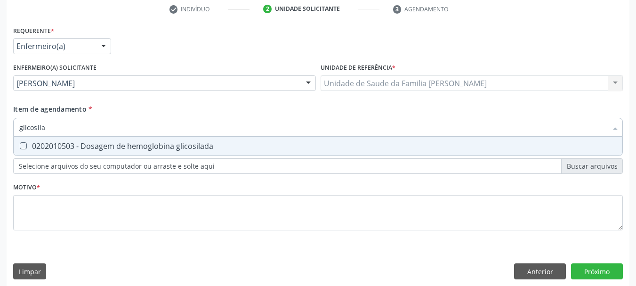
type input "glicosilad"
click at [38, 150] on div "0202010503 - Dosagem de hemoglobina glicosilada" at bounding box center [317, 146] width 597 height 8
checkbox glicosilada "true"
drag, startPoint x: 57, startPoint y: 128, endPoint x: 0, endPoint y: 139, distance: 58.4
click at [0, 139] on div "Acompanhamento Acompanhe a situação das marcações correntes e finalizadas Relat…" at bounding box center [318, 81] width 636 height 421
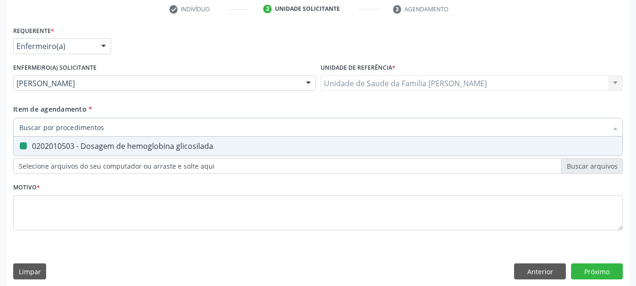
checkbox glicosilada "false"
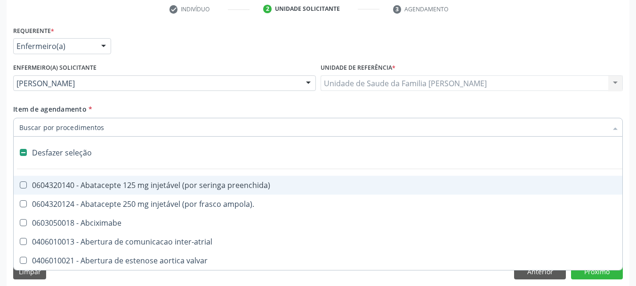
click at [2, 174] on div "Acompanhamento Acompanhe a situação das marcações correntes e finalizadas Relat…" at bounding box center [318, 81] width 636 height 421
checkbox ampola\)\ "true"
checkbox Abciximabe "true"
checkbox inter-atrial "true"
checkbox valvar "true"
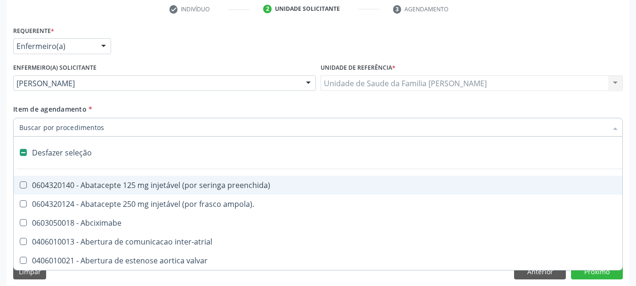
checkbox adolescente\) "true"
checkbox valvar "true"
checkbox adolescente\) "true"
checkbox paciente\) "true"
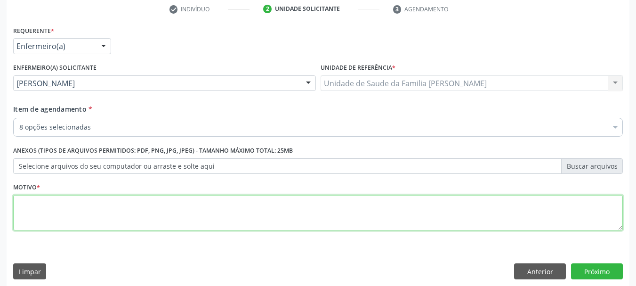
click at [77, 202] on textarea at bounding box center [317, 213] width 609 height 36
type textarea "Paciente hipertenso."
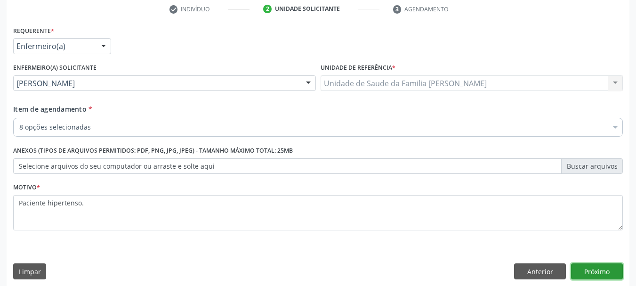
click at [601, 271] on button "Próximo" at bounding box center [597, 271] width 52 height 16
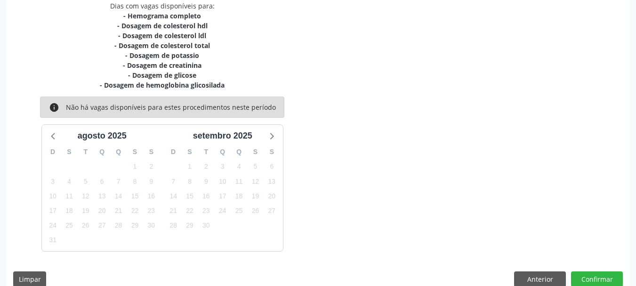
scroll to position [221, 0]
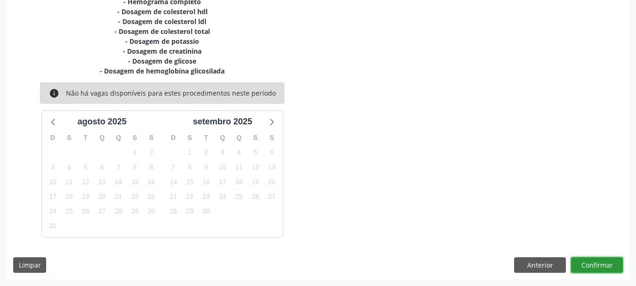
click at [593, 262] on button "Confirmar" at bounding box center [597, 265] width 52 height 16
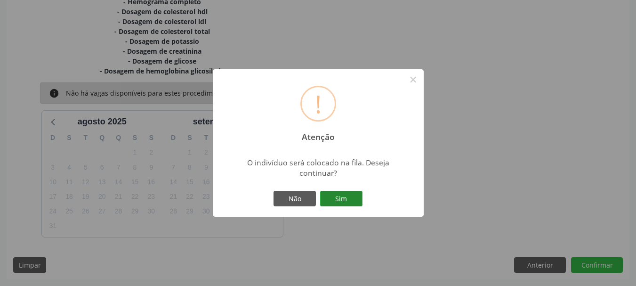
click at [329, 202] on button "Sim" at bounding box center [341, 199] width 42 height 16
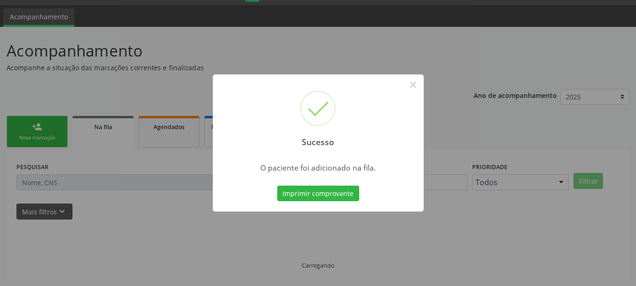
scroll to position [25, 0]
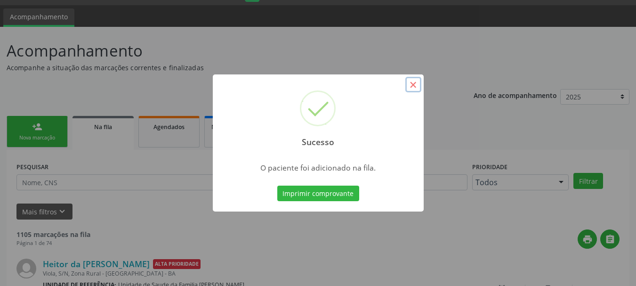
click at [410, 83] on button "×" at bounding box center [413, 85] width 16 height 16
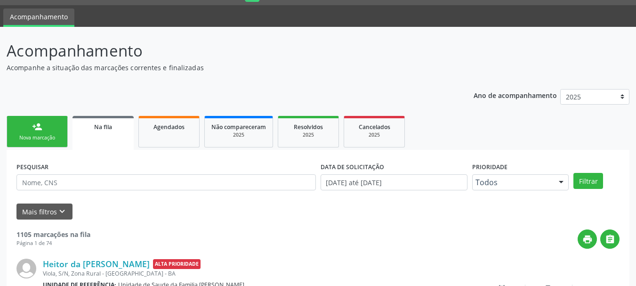
click at [40, 134] on link "person_add Nova marcação" at bounding box center [37, 132] width 61 height 32
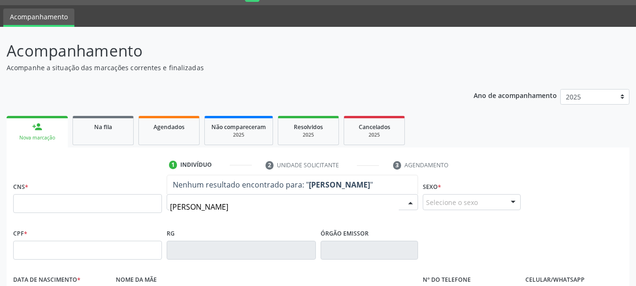
click at [269, 207] on input "alaide maria gonçalves si" at bounding box center [284, 206] width 229 height 19
type input "alaide maria goncal"
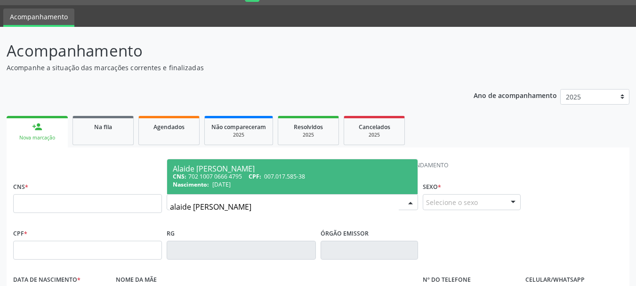
click at [238, 174] on div "CNS: 702 1007 0666 4795 CPF: 007.017.585-38" at bounding box center [292, 176] width 239 height 8
type input "702 1007 0666 4795"
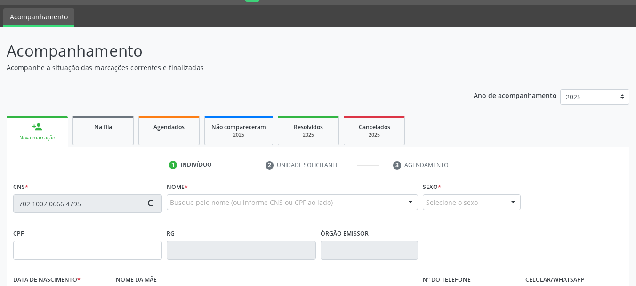
type input "007.017.585-38"
type input "07/04/1952"
type input "Jovelina Maria Gonçalves"
type input "(74) 99911-0368"
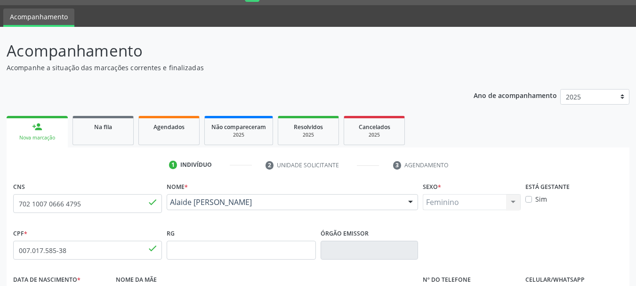
scroll to position [224, 0]
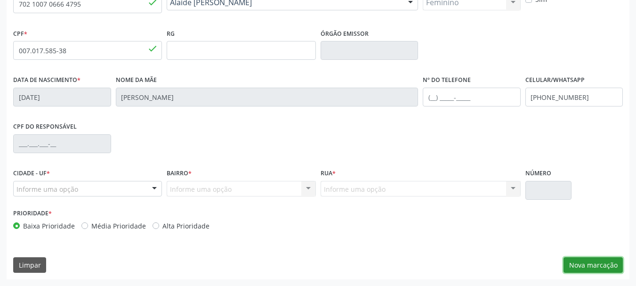
click at [582, 264] on button "Nova marcação" at bounding box center [592, 265] width 59 height 16
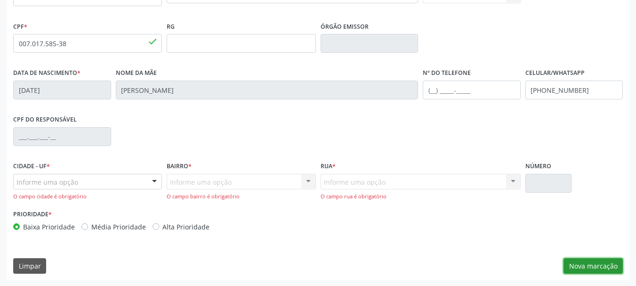
scroll to position [232, 0]
click at [92, 183] on div "Informe uma opção" at bounding box center [87, 181] width 149 height 16
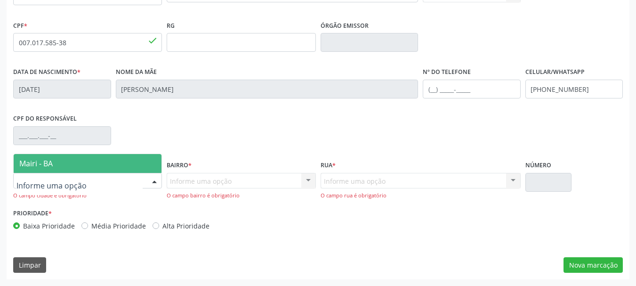
click at [65, 167] on span "Mairi - BA" at bounding box center [88, 163] width 148 height 19
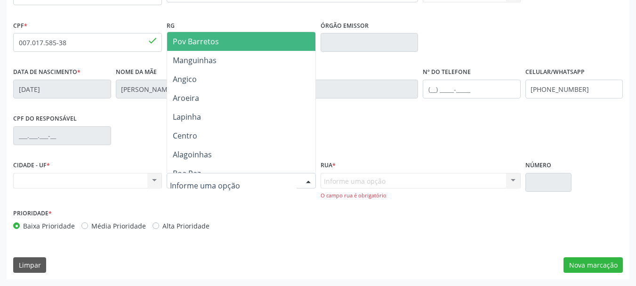
click at [258, 240] on div "CNS 702 1007 0666 4795 done Nome * Alaide Maria Goncalves Silva Alaide Maria Go…" at bounding box center [318, 125] width 622 height 307
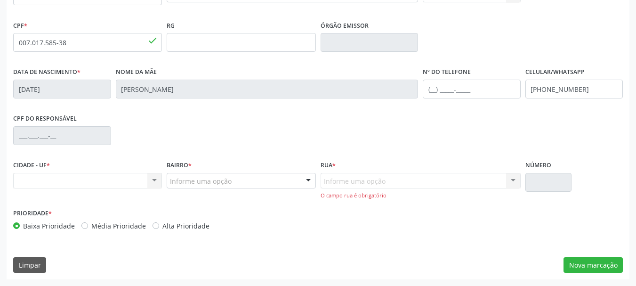
click at [187, 187] on div "Informe uma opção" at bounding box center [241, 181] width 149 height 16
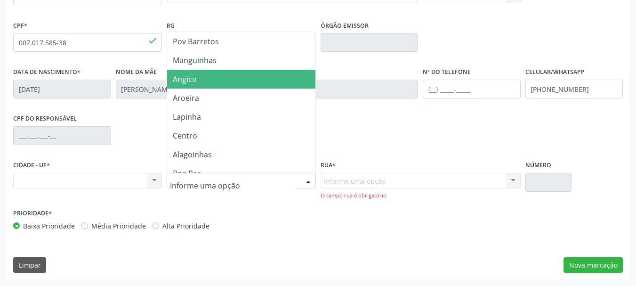
click at [181, 80] on span "Angico" at bounding box center [185, 79] width 24 height 10
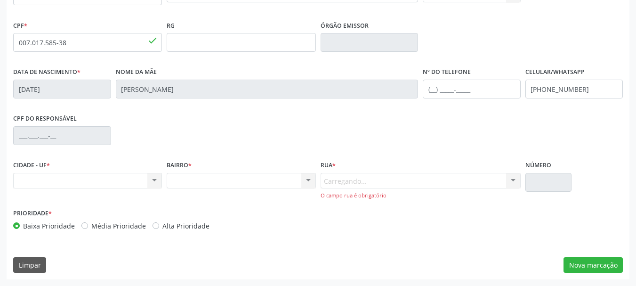
scroll to position [224, 0]
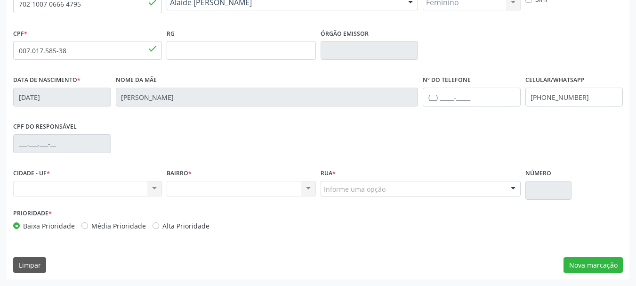
click at [350, 194] on div "Informe uma opção" at bounding box center [420, 189] width 200 height 16
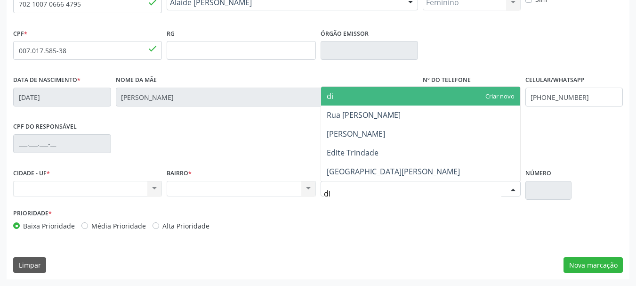
type input "dio"
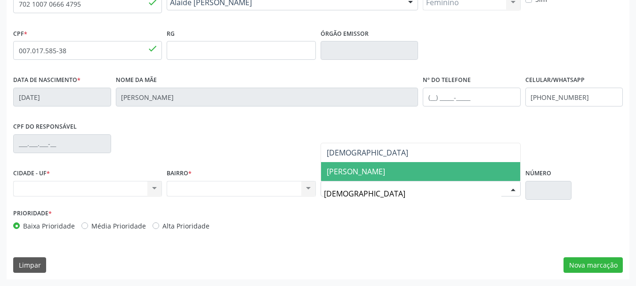
click at [358, 177] on span "[PERSON_NAME]" at bounding box center [420, 171] width 199 height 19
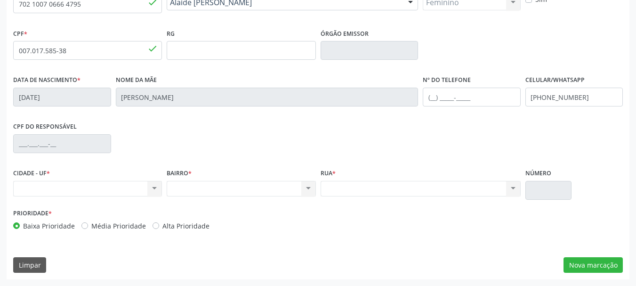
click at [401, 239] on div "CNS 702 1007 0666 4795 done Nome * Alaide Maria Goncalves Silva Alaide Maria Go…" at bounding box center [318, 129] width 622 height 299
click at [573, 262] on button "Nova marcação" at bounding box center [592, 265] width 59 height 16
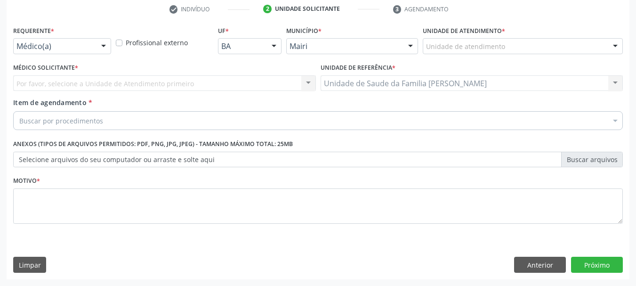
scroll to position [181, 0]
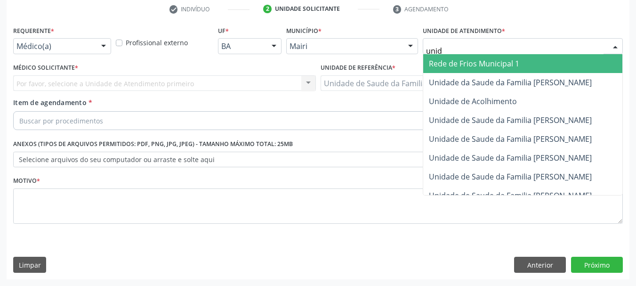
type input "unida"
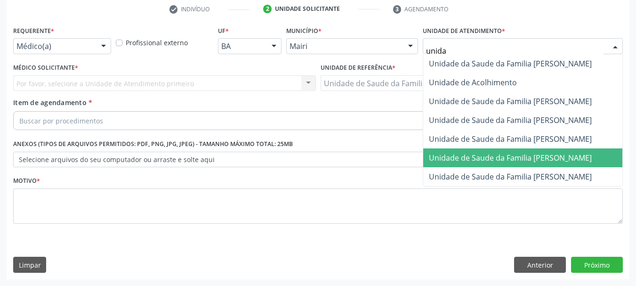
click at [500, 163] on span "Unidade de Saude da Familia [PERSON_NAME]" at bounding box center [522, 157] width 199 height 19
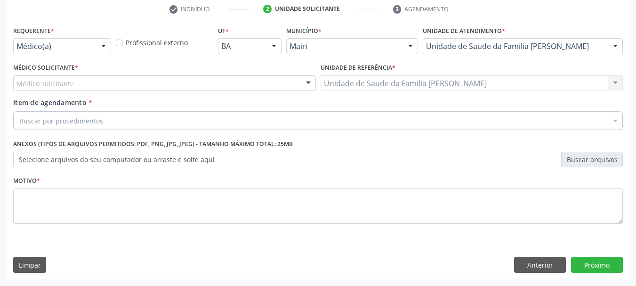
click at [89, 86] on div "Médico solicitante" at bounding box center [164, 83] width 303 height 16
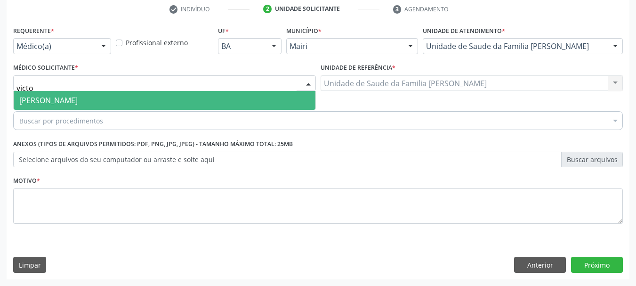
type input "victor"
click at [78, 104] on span "[PERSON_NAME]" at bounding box center [48, 100] width 58 height 10
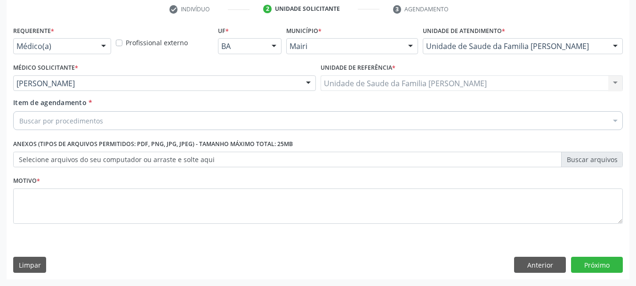
click at [94, 126] on div "Buscar por procedimentos" at bounding box center [317, 120] width 609 height 19
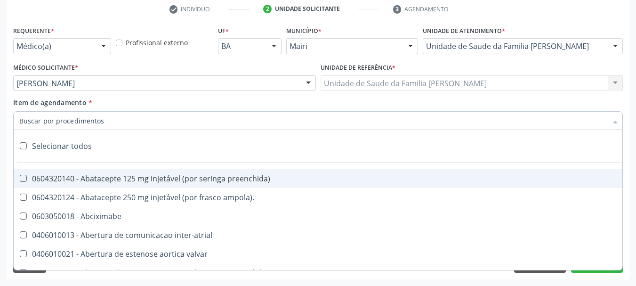
click at [94, 121] on input "Item de agendamento *" at bounding box center [313, 120] width 588 height 19
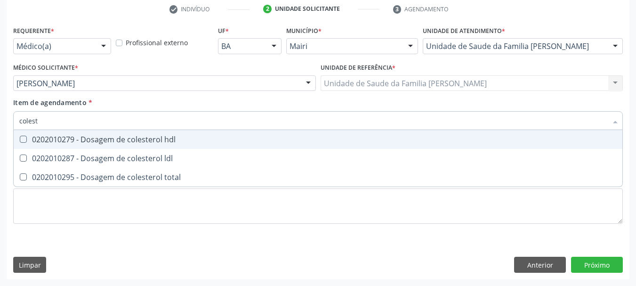
type input "coleste"
click at [108, 140] on div "0202010279 - Dosagem de colesterol hdl" at bounding box center [317, 139] width 597 height 8
checkbox hdl "true"
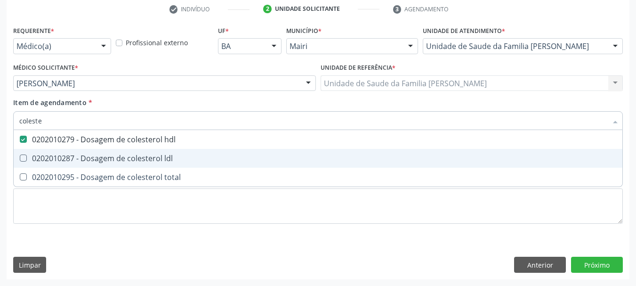
click at [119, 155] on div "0202010287 - Dosagem de colesterol ldl" at bounding box center [317, 158] width 597 height 8
checkbox ldl "true"
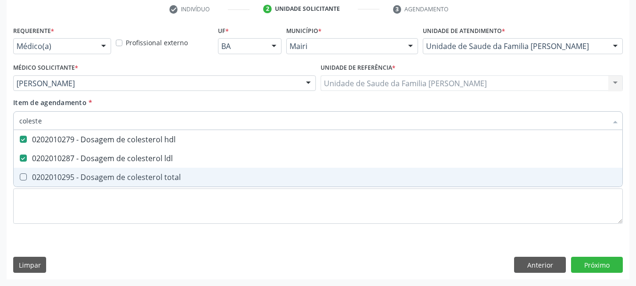
click at [123, 184] on span "0202010295 - Dosagem de colesterol total" at bounding box center [318, 176] width 608 height 19
checkbox total "true"
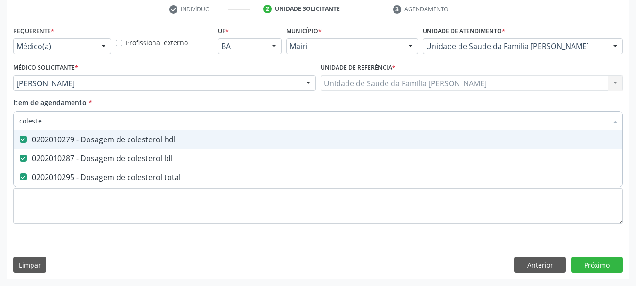
drag, startPoint x: 52, startPoint y: 122, endPoint x: 0, endPoint y: 123, distance: 52.2
click at [0, 123] on div "Acompanhamento Acompanhe a situação das marcações correntes e finalizadas Relat…" at bounding box center [318, 78] width 636 height 414
type input "cr"
checkbox hdl "false"
checkbox ldl "false"
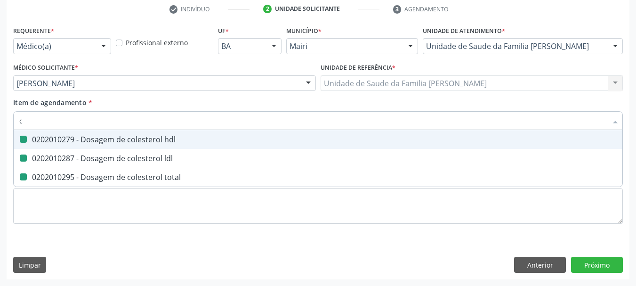
checkbox total "false"
type input "creatinin"
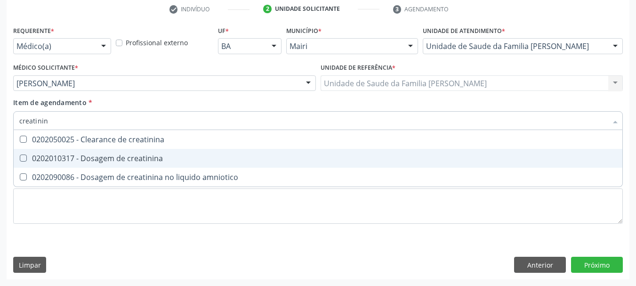
click at [78, 158] on div "0202010317 - Dosagem de creatinina" at bounding box center [317, 158] width 597 height 8
checkbox creatinina "true"
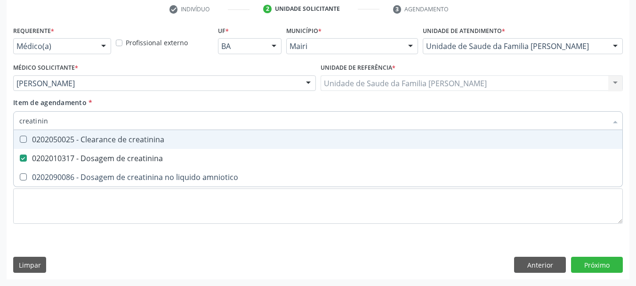
drag, startPoint x: 68, startPoint y: 116, endPoint x: 0, endPoint y: 127, distance: 69.2
click at [0, 127] on div "Acompanhamento Acompanhe a situação das marcações correntes e finalizadas Relat…" at bounding box center [318, 78] width 636 height 414
type input "pot"
checkbox creatinina "false"
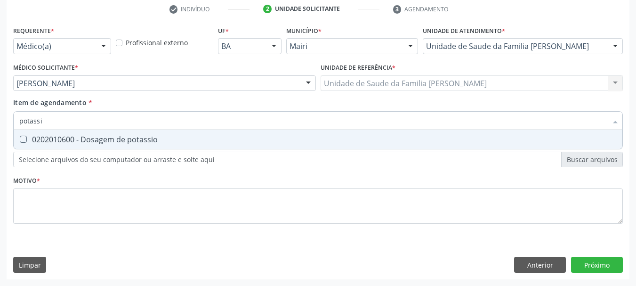
type input "potassio"
click at [43, 135] on div "0202010600 - Dosagem de potassio" at bounding box center [317, 139] width 597 height 8
checkbox potassio "true"
drag, startPoint x: 52, startPoint y: 123, endPoint x: 0, endPoint y: 135, distance: 53.4
click at [0, 135] on div "Acompanhamento Acompanhe a situação das marcações correntes e finalizadas Relat…" at bounding box center [318, 78] width 636 height 414
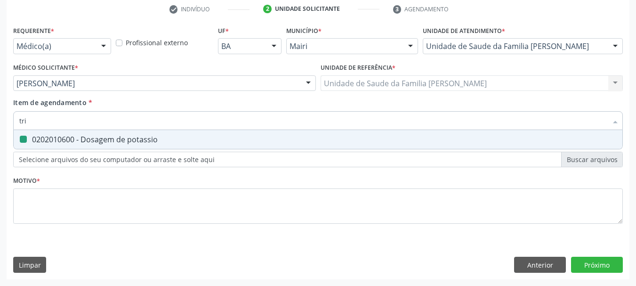
type input "trig"
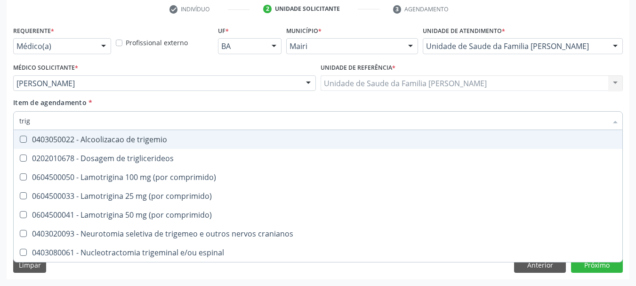
checkbox trigemio "false"
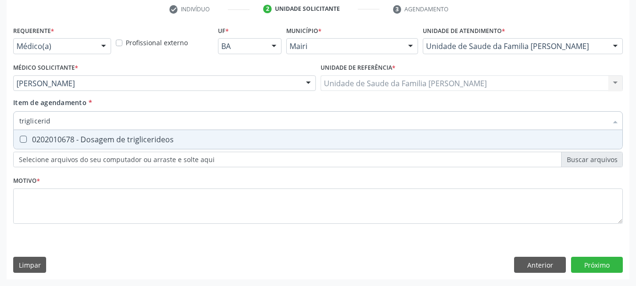
type input "trigliceride"
click at [40, 137] on div "0202010678 - Dosagem de triglicerideos" at bounding box center [317, 139] width 597 height 8
checkbox triglicerideos "true"
drag, startPoint x: 56, startPoint y: 125, endPoint x: 0, endPoint y: 128, distance: 56.6
click at [0, 128] on div "Acompanhamento Acompanhe a situação das marcações correntes e finalizadas Relat…" at bounding box center [318, 78] width 636 height 414
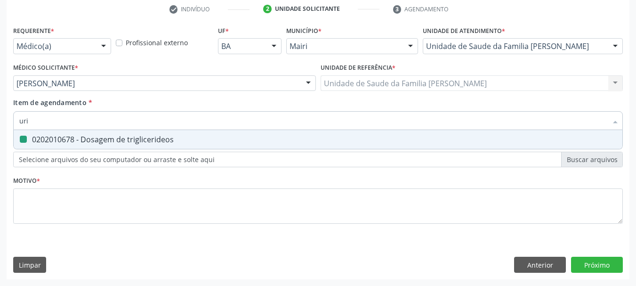
type input "urin"
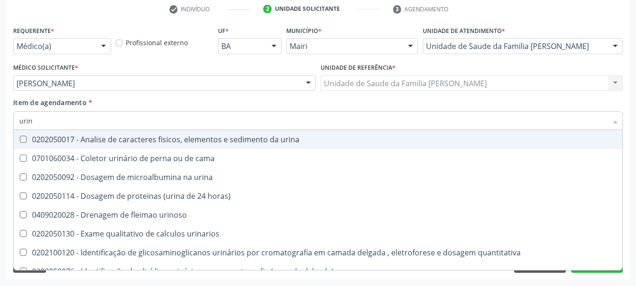
checkbox urina "false"
type input "urina"
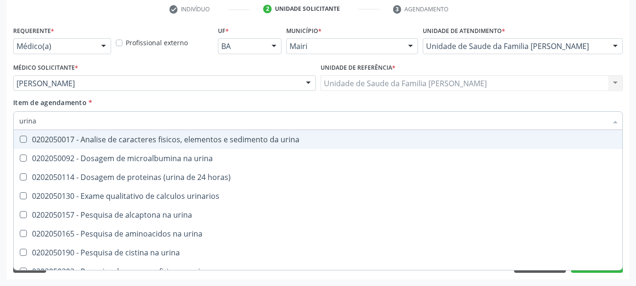
click at [30, 144] on span "0202050017 - Analise de caracteres fisicos, elementos e sedimento da urina" at bounding box center [318, 139] width 608 height 19
checkbox urina "true"
click at [0, 125] on div "Acompanhamento Acompanhe a situação das marcações correntes e finalizadas Relat…" at bounding box center [318, 78] width 636 height 414
type input "gl"
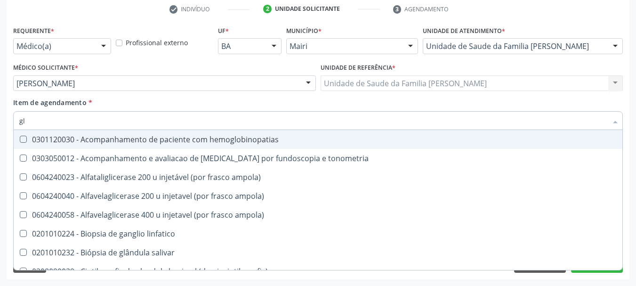
checkbox hemoglobinopatias "false"
type input "gli"
checkbox globular "true"
type input "glic"
checkbox \(confirmatorio\) "true"
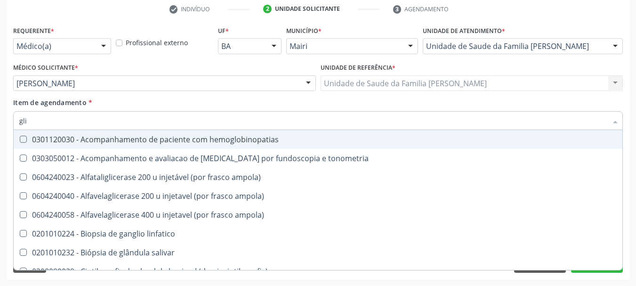
checkbox globular "false"
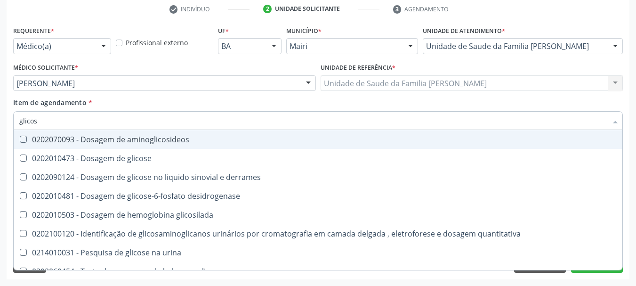
type input "glicose"
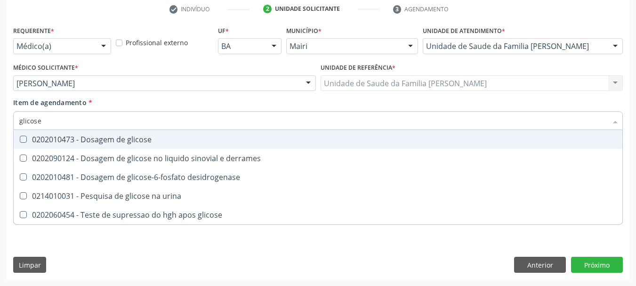
click at [90, 141] on div "0202010473 - Dosagem de glicose" at bounding box center [317, 139] width 597 height 8
checkbox glicose "true"
drag, startPoint x: 50, startPoint y: 121, endPoint x: 0, endPoint y: 130, distance: 50.7
click at [0, 130] on div "Acompanhamento Acompanhe a situação das marcações correntes e finalizadas Relat…" at bounding box center [318, 78] width 636 height 414
type input "gl"
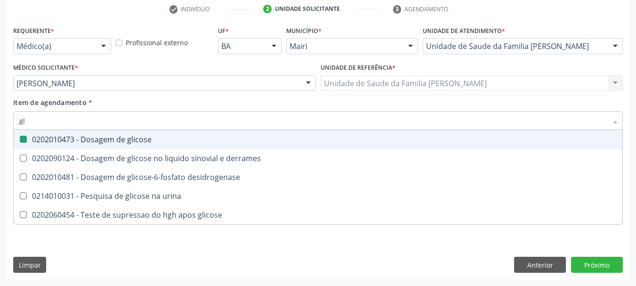
checkbox glicose "false"
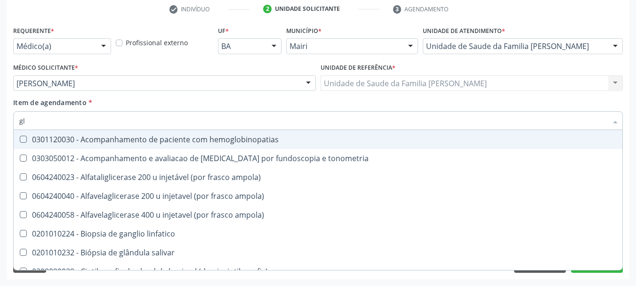
type input "gli"
checkbox campimetria\) "true"
checkbox globular "true"
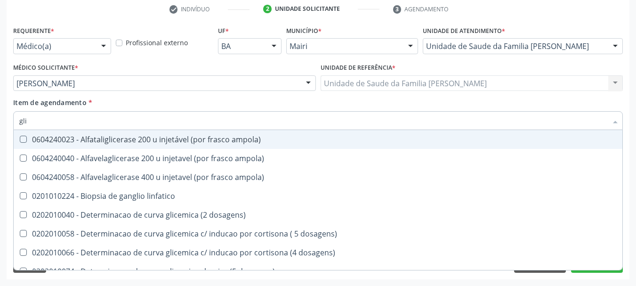
type input "glic"
checkbox aminoglicosideos "true"
checkbox glicose "false"
checkbox glicosilada "true"
checkbox triglicerideos "false"
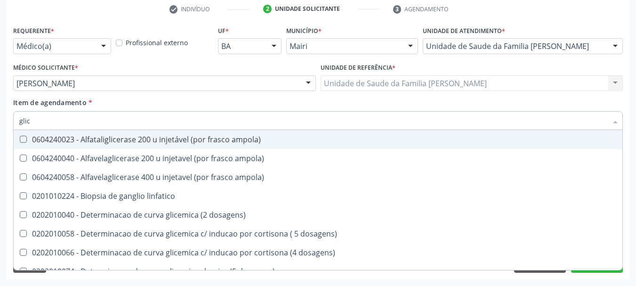
type input "glico"
checkbox ampola\) "true"
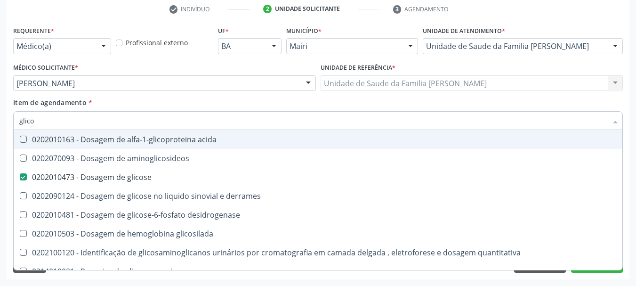
type input "glicos"
checkbox aminoglicosideos "true"
checkbox glicose "false"
type input "glicosi"
checkbox aminoglicosideos "false"
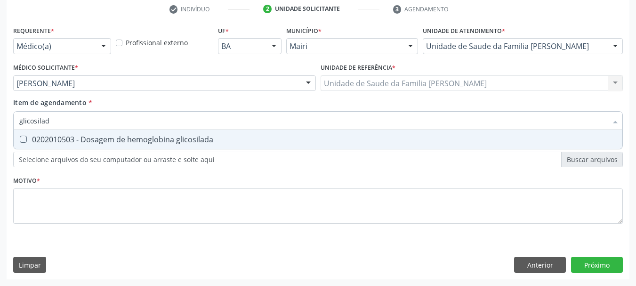
type input "glicosilada"
click at [40, 137] on div "0202010503 - Dosagem de hemoglobina glicosilada" at bounding box center [317, 139] width 597 height 8
checkbox glicosilada "true"
drag, startPoint x: 62, startPoint y: 123, endPoint x: 0, endPoint y: 125, distance: 61.7
click at [0, 125] on div "Acompanhamento Acompanhe a situação das marcações correntes e finalizadas Relat…" at bounding box center [318, 78] width 636 height 414
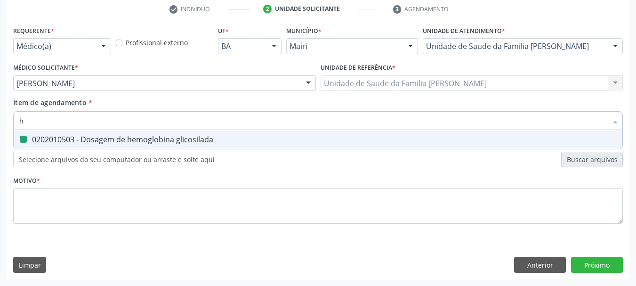
type input "he"
checkbox glicosilada "false"
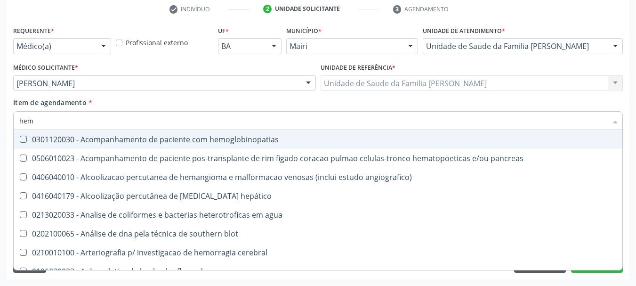
type input "hemo"
checkbox transplante "true"
checkbox radiosotopos\) "false"
checkbox glicosilada "false"
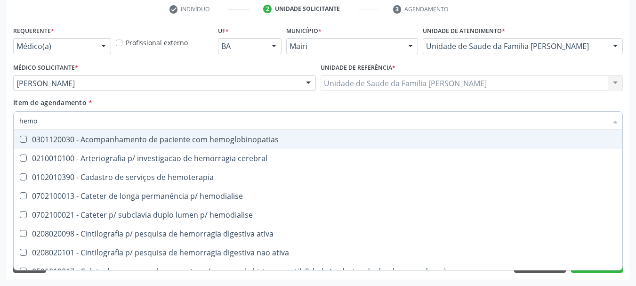
type input "hemog"
checkbox tardio\) "true"
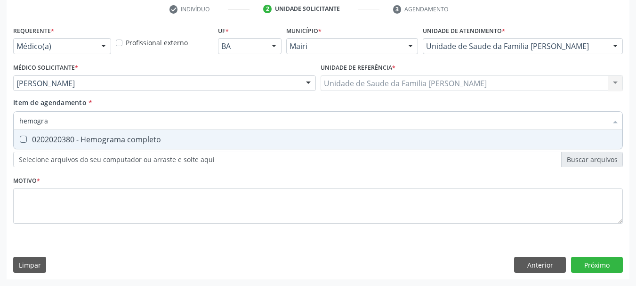
type input "hemogram"
click at [26, 142] on completo at bounding box center [23, 138] width 7 height 7
click at [20, 142] on completo "checkbox" at bounding box center [17, 139] width 6 height 6
checkbox completo "true"
drag, startPoint x: 69, startPoint y: 114, endPoint x: 0, endPoint y: 127, distance: 70.4
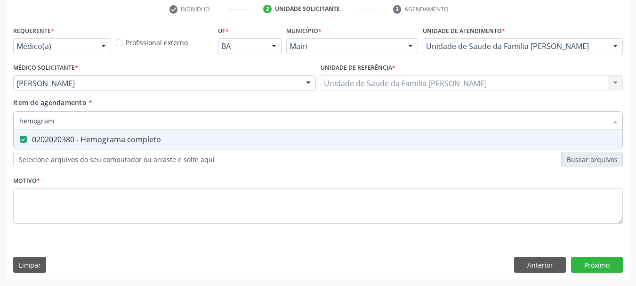
click at [0, 127] on div "Acompanhamento Acompanhe a situação das marcações correntes e finalizadas Relat…" at bounding box center [318, 78] width 636 height 414
type input "tg"
checkbox completo "false"
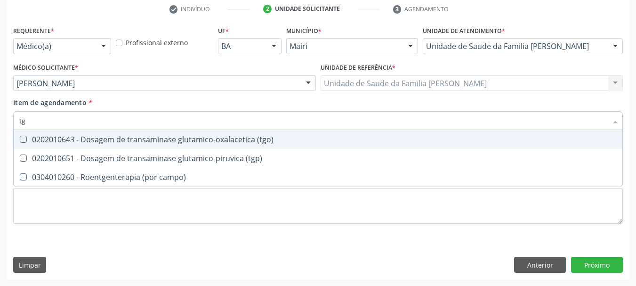
type input "tgo"
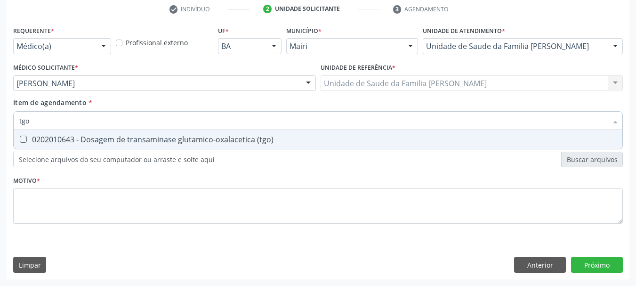
click at [33, 134] on span "0202010643 - Dosagem de transaminase glutamico-oxalacetica (tgo)" at bounding box center [318, 139] width 608 height 19
checkbox \(tgo\) "true"
drag, startPoint x: 39, startPoint y: 112, endPoint x: 0, endPoint y: 124, distance: 40.8
click at [0, 124] on div "Acompanhamento Acompanhe a situação das marcações correntes e finalizadas Relat…" at bounding box center [318, 78] width 636 height 414
type input "tg"
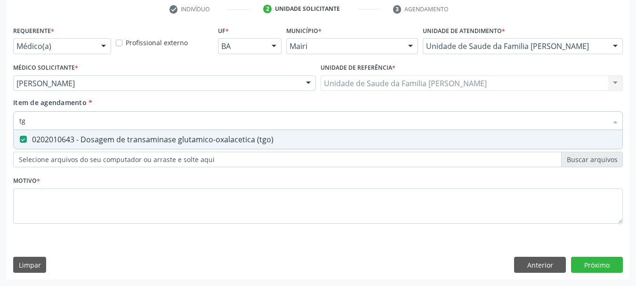
checkbox \(tgo\) "true"
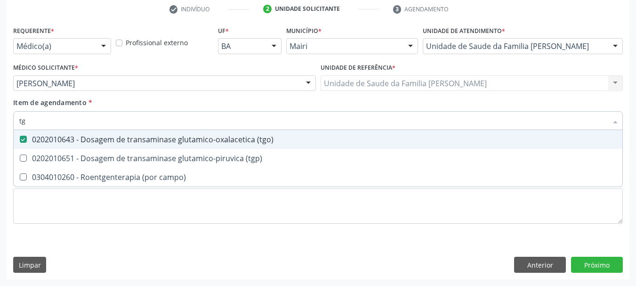
type input "tgp"
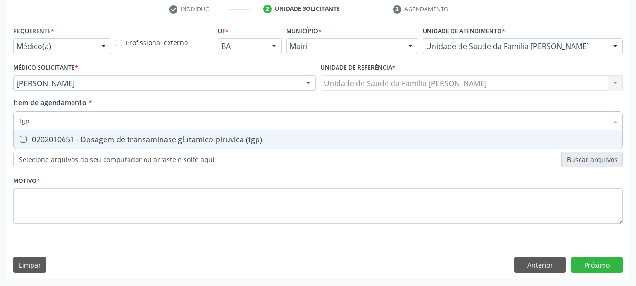
click at [42, 139] on div "0202010651 - Dosagem de transaminase glutamico-piruvica (tgp)" at bounding box center [317, 139] width 597 height 8
checkbox \(tgp\) "true"
click at [0, 122] on div "Acompanhamento Acompanhe a situação das marcações correntes e finalizadas Relat…" at bounding box center [318, 78] width 636 height 414
type input "ur"
checkbox \(tgp\) "false"
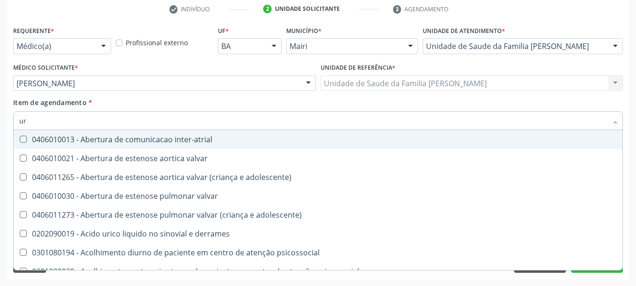
type input "ure"
checkbox urina "false"
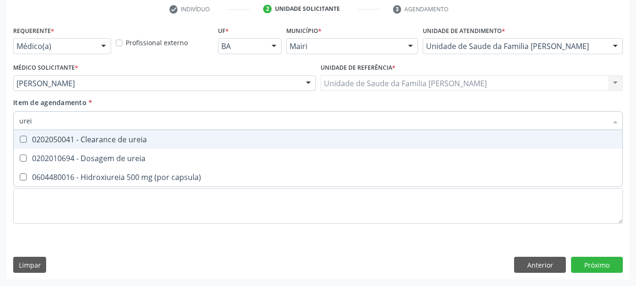
type input "ureia"
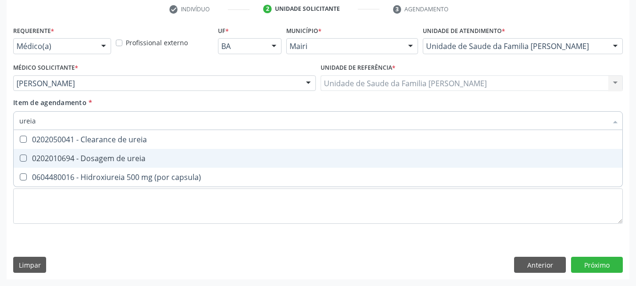
click at [86, 158] on div "0202010694 - Dosagem de ureia" at bounding box center [317, 158] width 597 height 8
checkbox ureia "true"
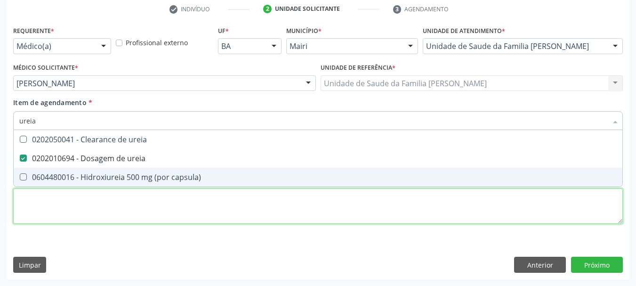
click at [59, 208] on div "Requerente * Médico(a) Médico(a) Enfermeiro(a) Paciente Nenhum resultado encont…" at bounding box center [317, 130] width 609 height 213
checkbox capsula\) "true"
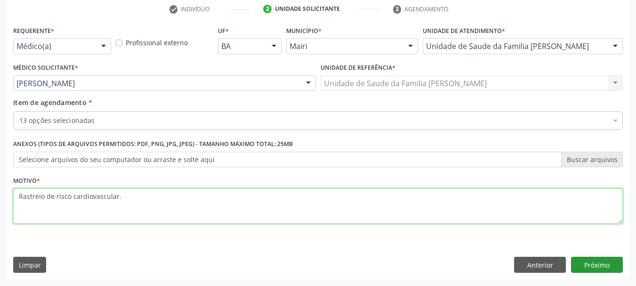
type textarea "Rastreio de risco cardiovascular."
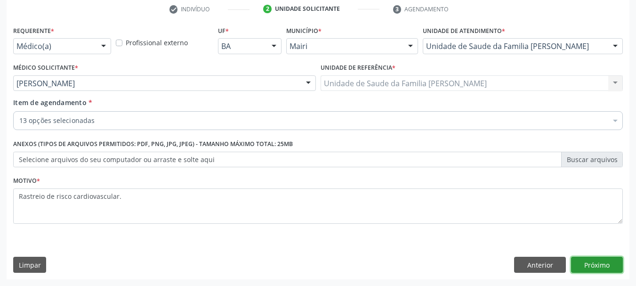
click at [602, 267] on button "Próximo" at bounding box center [597, 264] width 52 height 16
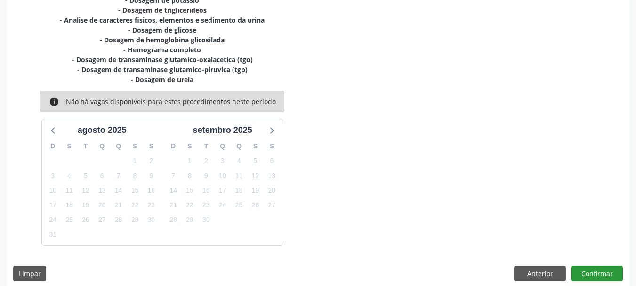
scroll to position [270, 0]
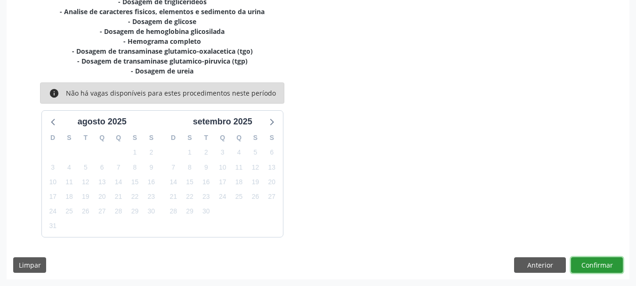
click at [594, 260] on button "Confirmar" at bounding box center [597, 265] width 52 height 16
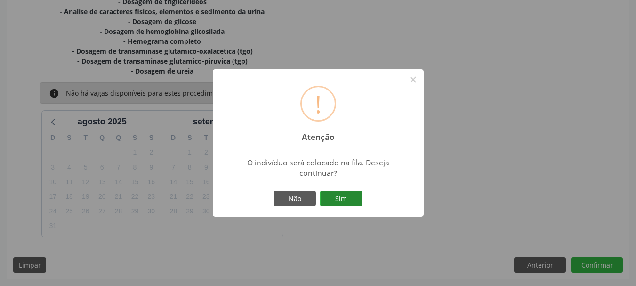
click at [353, 192] on button "Sim" at bounding box center [341, 199] width 42 height 16
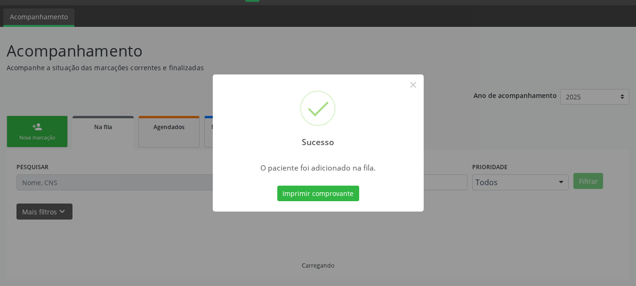
scroll to position [25, 0]
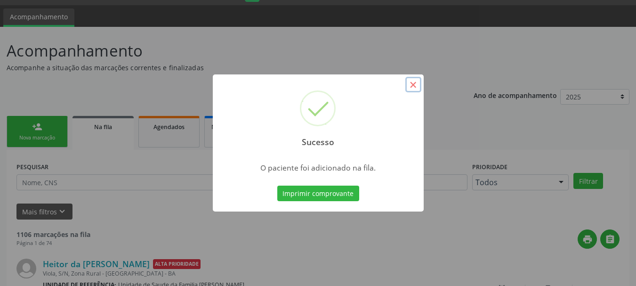
click at [411, 84] on button "×" at bounding box center [413, 85] width 16 height 16
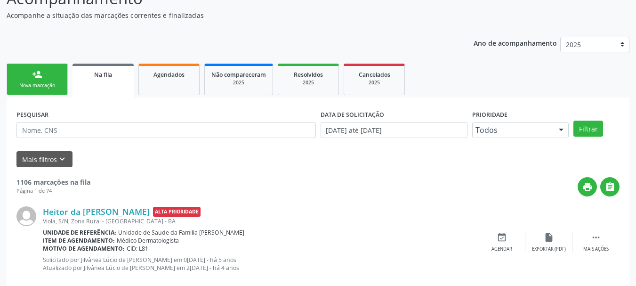
scroll to position [0, 0]
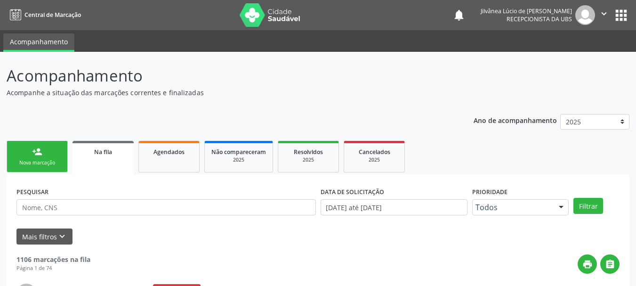
click at [44, 166] on div "Nova marcação" at bounding box center [37, 162] width 47 height 7
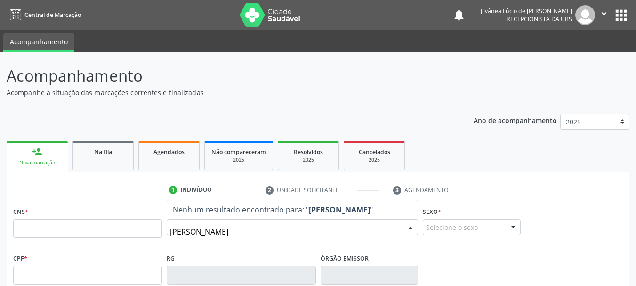
type input "[PERSON_NAME]"
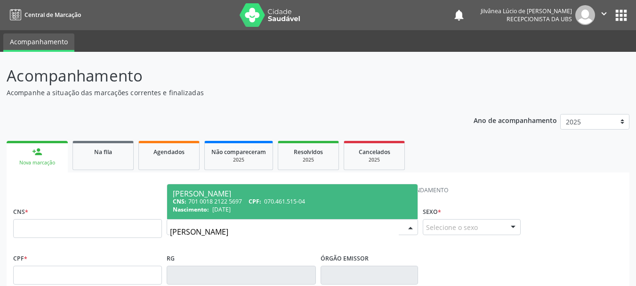
click at [273, 208] on div "Nascimento: 05/06/1990" at bounding box center [292, 209] width 239 height 8
type input "701 0018 2122 5697"
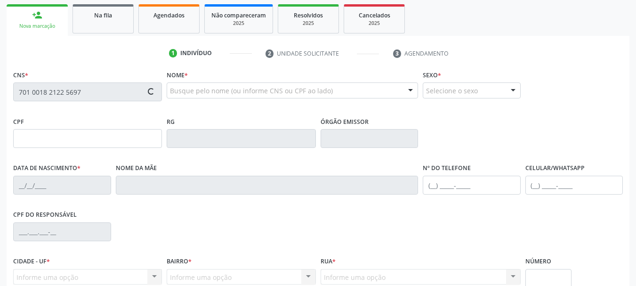
scroll to position [141, 0]
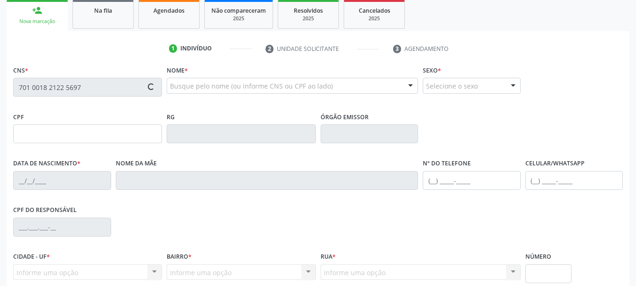
type input "070.461.515-04"
type input "[DATE]"
type input "[PERSON_NAME]"
type input "[PHONE_NUMBER]"
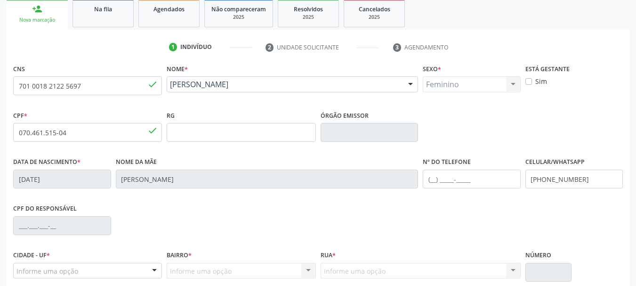
scroll to position [224, 0]
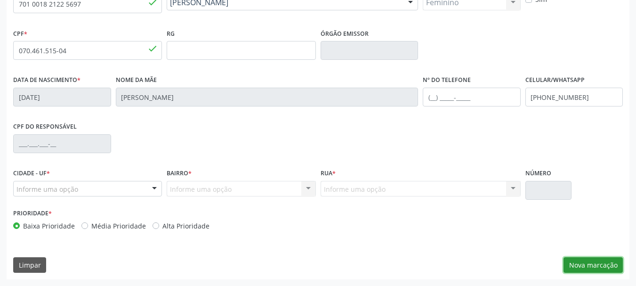
click at [584, 264] on button "Nova marcação" at bounding box center [592, 265] width 59 height 16
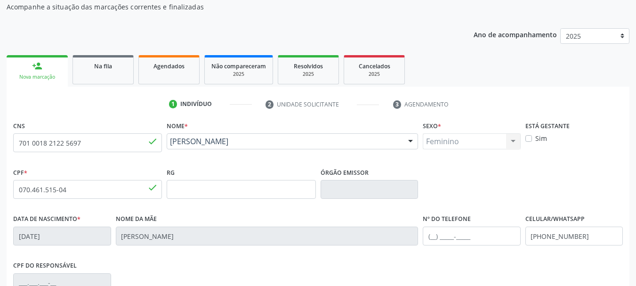
scroll to position [0, 0]
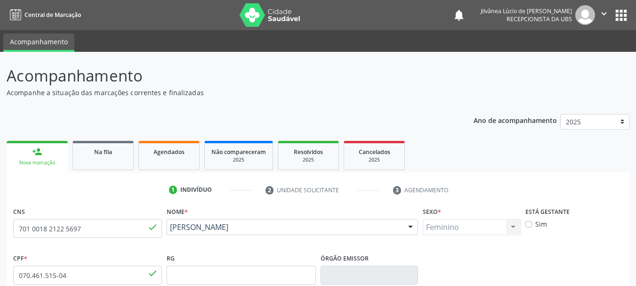
click at [608, 7] on button "" at bounding box center [604, 15] width 18 height 20
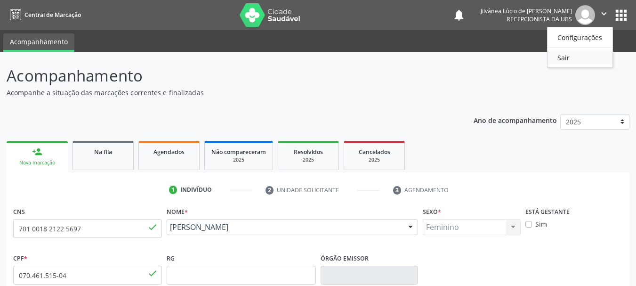
click at [561, 54] on link "Sair" at bounding box center [579, 57] width 65 height 13
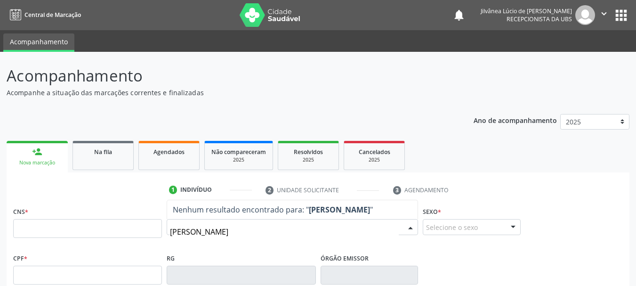
type input "[PERSON_NAME]"
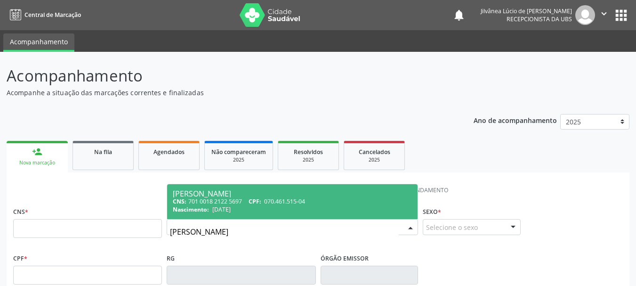
click at [204, 208] on span "Nascimento:" at bounding box center [191, 209] width 36 height 8
type input "701 0018 2122 5697"
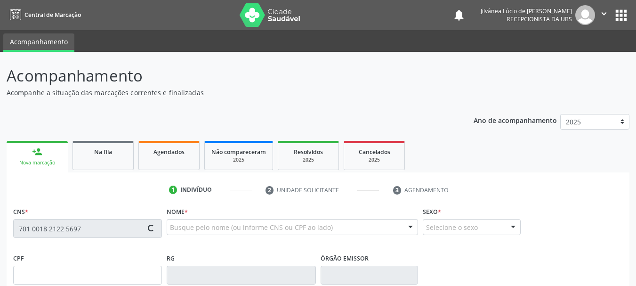
type input "070.461.515-04"
type input "[DATE]"
type input "[PERSON_NAME]"
type input "[PHONE_NUMBER]"
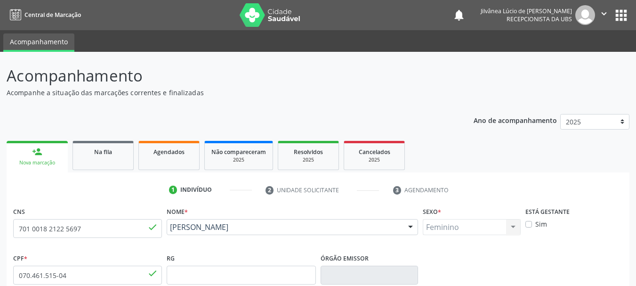
scroll to position [224, 0]
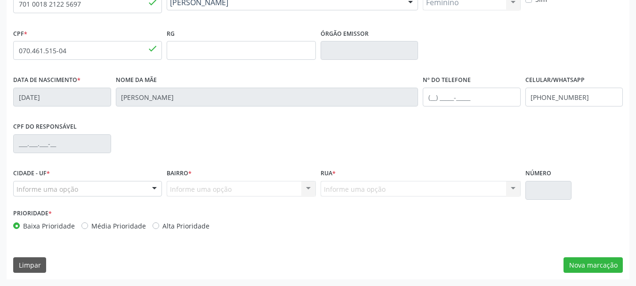
click at [85, 185] on div "Informe uma opção" at bounding box center [87, 189] width 149 height 16
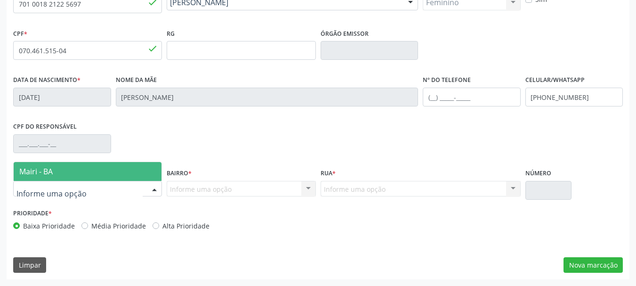
click at [81, 173] on span "Mairi - BA" at bounding box center [88, 171] width 148 height 19
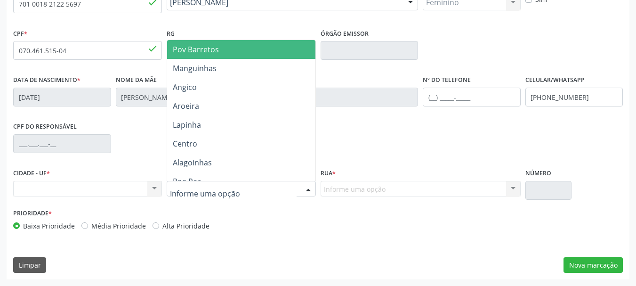
click at [235, 188] on div at bounding box center [241, 189] width 149 height 16
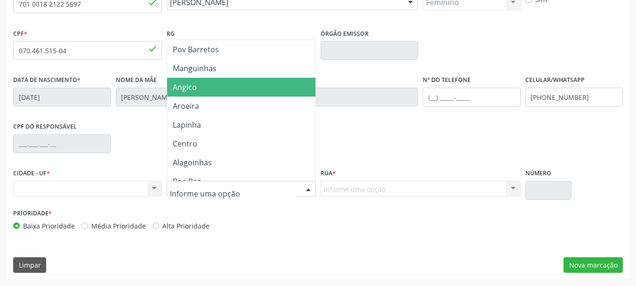
click at [192, 89] on span "Angico" at bounding box center [185, 87] width 24 height 10
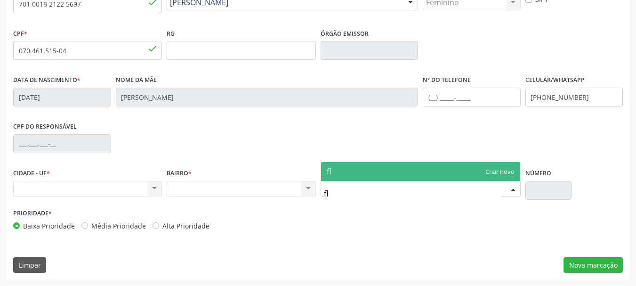
type input "f"
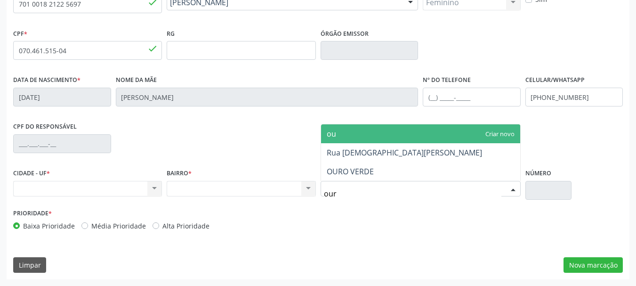
type input "ouro"
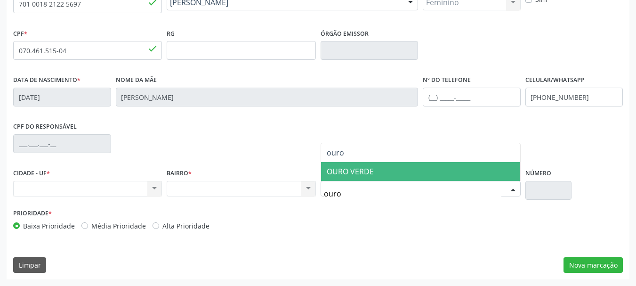
click at [346, 172] on span "OURO VERDE" at bounding box center [349, 171] width 47 height 10
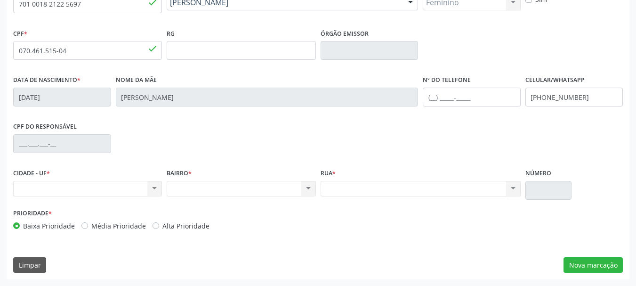
click at [293, 239] on div "CNS 701 0018 2122 5697 done Nome * [PERSON_NAME] [PERSON_NAME] CNS: 701 0018 21…" at bounding box center [318, 129] width 622 height 299
click at [593, 258] on button "Nova marcação" at bounding box center [592, 265] width 59 height 16
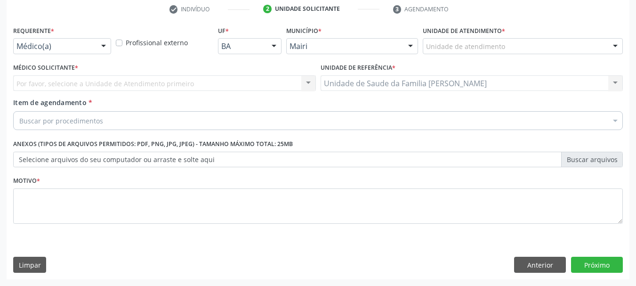
scroll to position [181, 0]
click at [425, 49] on div "Unidade de atendimento" at bounding box center [522, 46] width 200 height 16
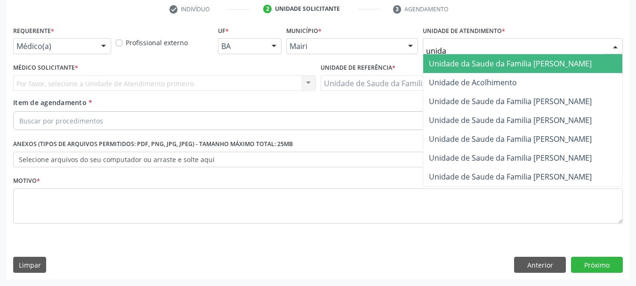
type input "unidad"
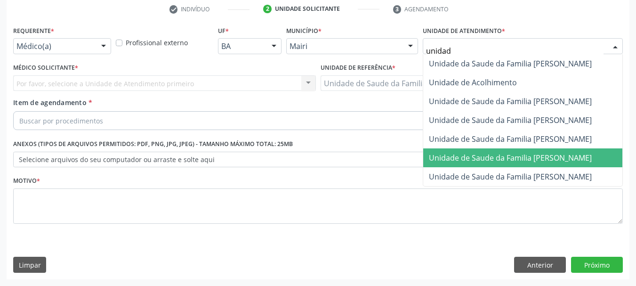
click at [531, 155] on span "Unidade de Saude da Familia [PERSON_NAME]" at bounding box center [510, 157] width 163 height 10
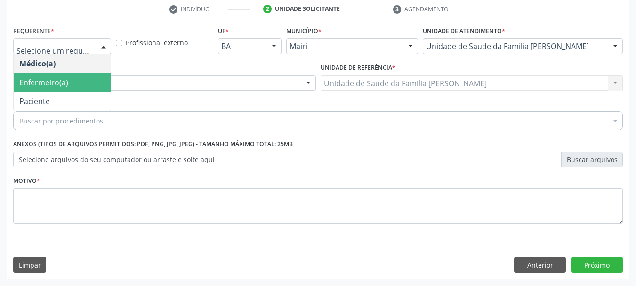
click at [79, 79] on span "Enfermeiro(a)" at bounding box center [62, 82] width 97 height 19
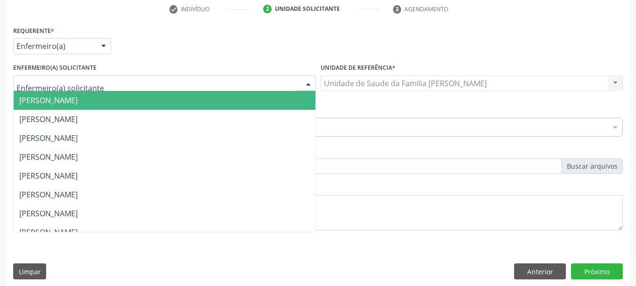
click at [106, 84] on div at bounding box center [164, 83] width 303 height 16
type input "j"
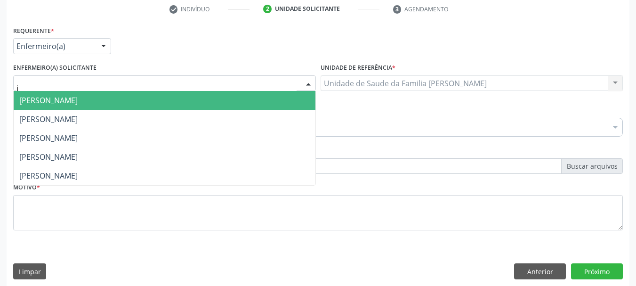
click at [78, 103] on span "[PERSON_NAME]" at bounding box center [48, 100] width 58 height 10
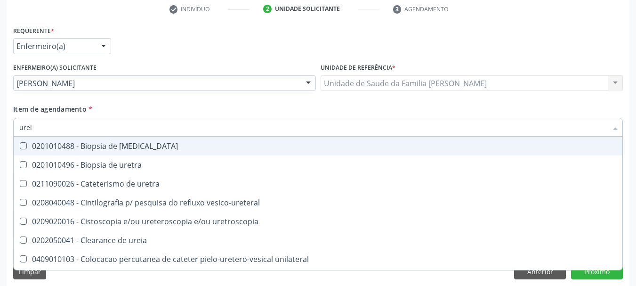
type input "ureia"
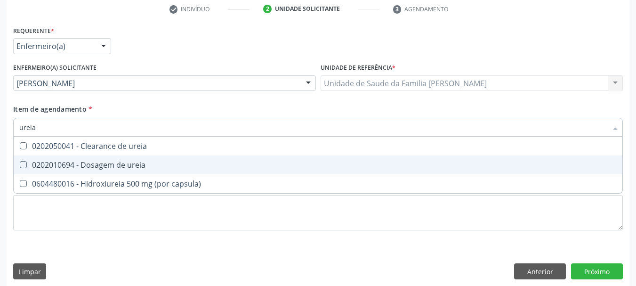
click at [114, 161] on div "0202010694 - Dosagem de ureia" at bounding box center [317, 165] width 597 height 8
checkbox ureia "true"
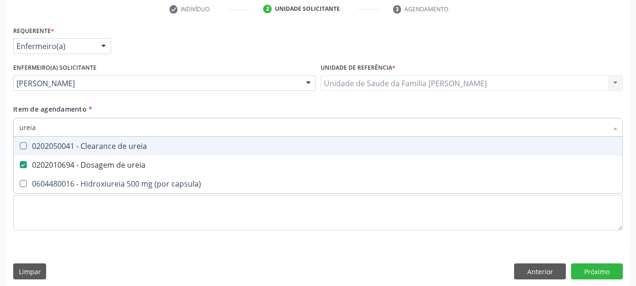
drag, startPoint x: 36, startPoint y: 131, endPoint x: 3, endPoint y: 144, distance: 34.9
click at [4, 145] on div "Acompanhamento Acompanhe a situação das marcações correntes e finalizadas Relat…" at bounding box center [318, 81] width 636 height 421
type input "tg"
checkbox ureia "false"
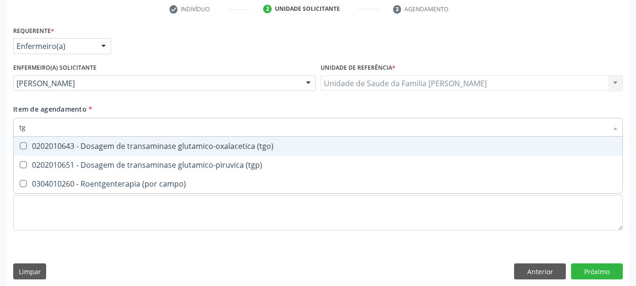
type input "tgo"
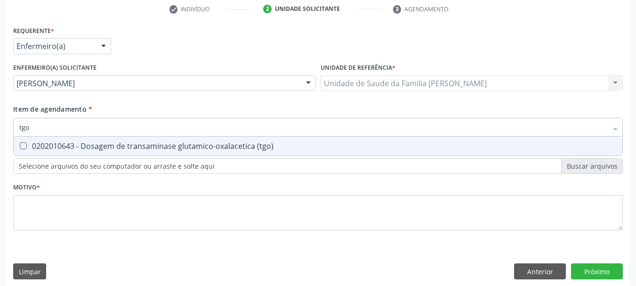
click at [42, 147] on div "0202010643 - Dosagem de transaminase glutamico-oxalacetica (tgo)" at bounding box center [317, 146] width 597 height 8
checkbox \(tgo\) "true"
drag, startPoint x: 38, startPoint y: 126, endPoint x: 0, endPoint y: 139, distance: 40.0
click at [0, 139] on div "Acompanhamento Acompanhe a situação das marcações correntes e finalizadas Relat…" at bounding box center [318, 81] width 636 height 421
type input "tg"
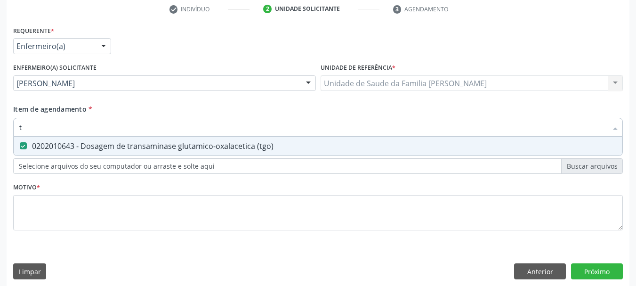
checkbox \(tgo\) "true"
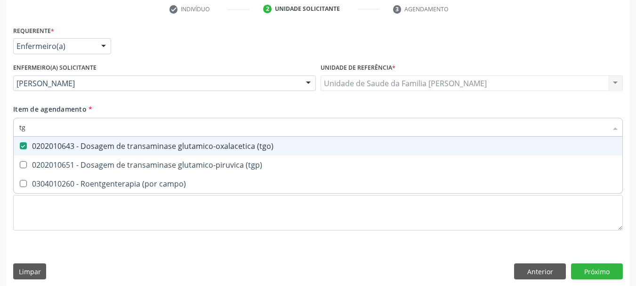
type input "tgp"
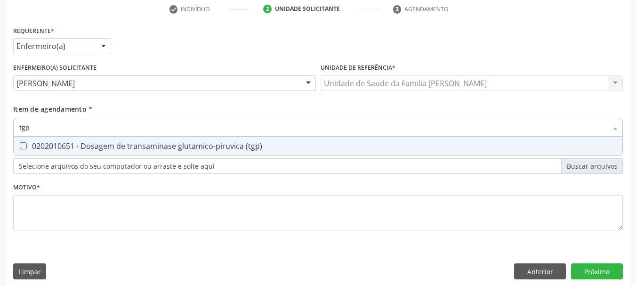
click at [21, 138] on span "0202010651 - Dosagem de transaminase glutamico-piruvica (tgp)" at bounding box center [318, 145] width 608 height 19
checkbox \(tgp\) "true"
drag, startPoint x: 33, startPoint y: 123, endPoint x: 5, endPoint y: 127, distance: 28.0
click at [5, 127] on div "Acompanhamento Acompanhe a situação das marcações correntes e finalizadas Relat…" at bounding box center [318, 81] width 636 height 421
type input "col"
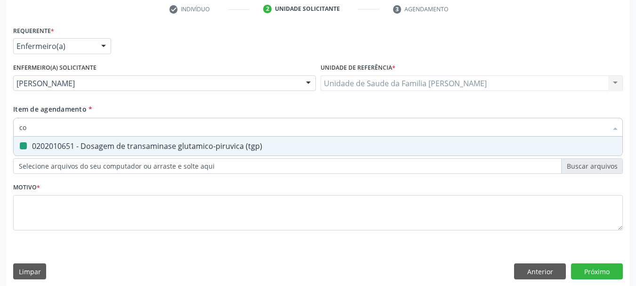
checkbox \(tgp\) "false"
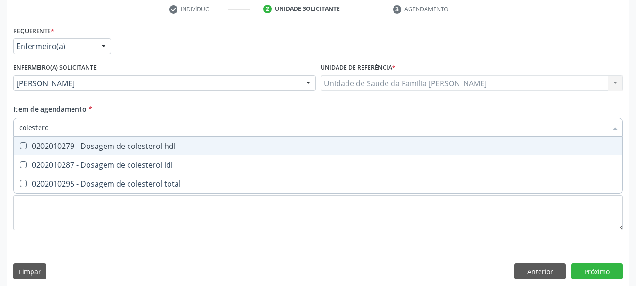
type input "colesterol"
click at [192, 150] on div "0202010279 - Dosagem de colesterol hdl" at bounding box center [317, 146] width 597 height 8
checkbox hdl "true"
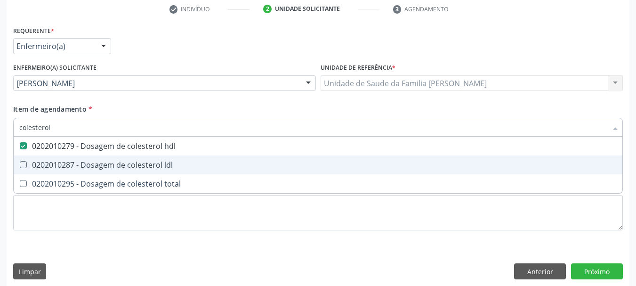
click at [167, 161] on div "0202010287 - Dosagem de colesterol ldl" at bounding box center [317, 165] width 597 height 8
checkbox ldl "true"
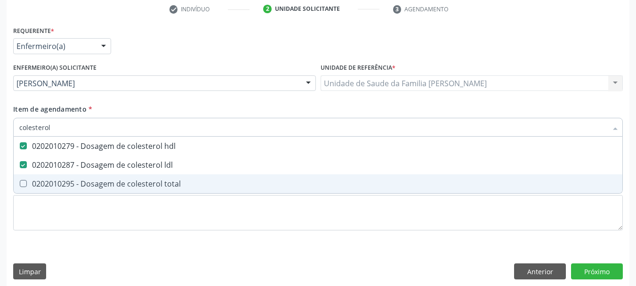
click at [169, 181] on div "0202010295 - Dosagem de colesterol total" at bounding box center [317, 184] width 597 height 8
checkbox total "true"
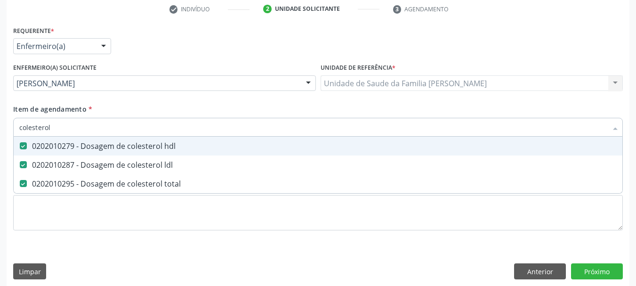
drag, startPoint x: 50, startPoint y: 124, endPoint x: 7, endPoint y: 141, distance: 46.5
click at [7, 141] on div "Requerente * Enfermeiro(a) Médico(a) Enfermeiro(a) Paciente Nenhum resultado en…" at bounding box center [318, 155] width 622 height 262
type input "tr"
checkbox hdl "false"
checkbox ldl "false"
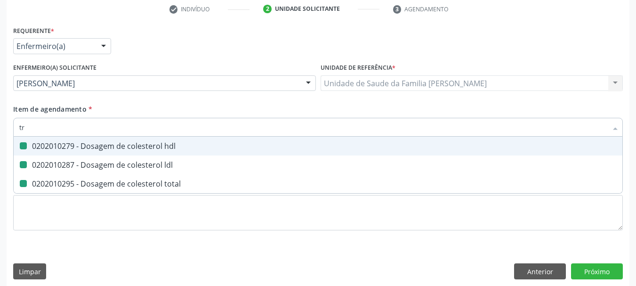
checkbox total "false"
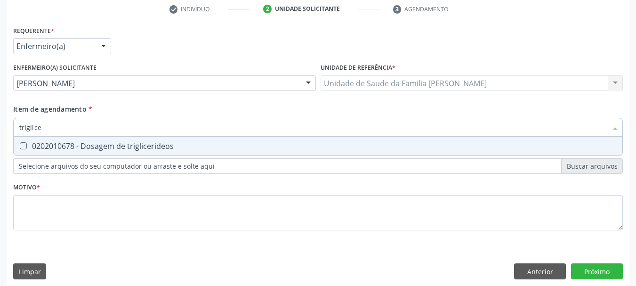
type input "triglicer"
click at [23, 142] on triglicerideos at bounding box center [23, 145] width 7 height 7
click at [20, 143] on triglicerideos "checkbox" at bounding box center [17, 146] width 6 height 6
checkbox triglicerideos "true"
drag, startPoint x: 45, startPoint y: 128, endPoint x: 0, endPoint y: 141, distance: 46.8
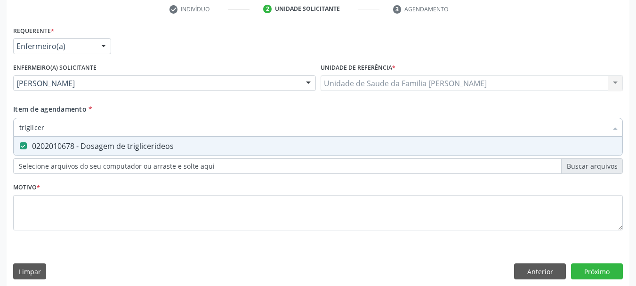
click at [0, 141] on div "Acompanhamento Acompanhe a situação das marcações correntes e finalizadas Relat…" at bounding box center [318, 81] width 636 height 421
type input "uri"
checkbox triglicerideos "false"
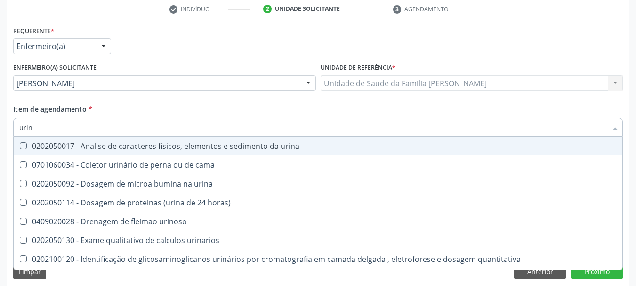
type input "urina"
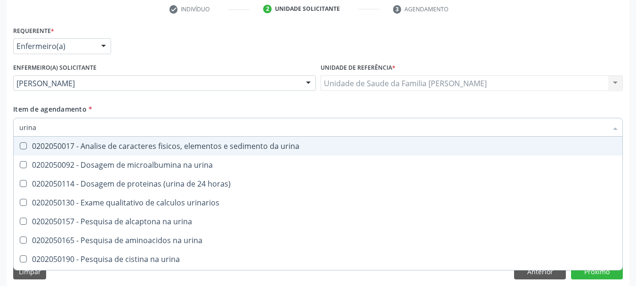
click at [50, 139] on span "0202050017 - Analise de caracteres fisicos, elementos e sedimento da urina" at bounding box center [318, 145] width 608 height 19
checkbox urina "true"
drag, startPoint x: 45, startPoint y: 126, endPoint x: 0, endPoint y: 129, distance: 45.3
click at [0, 129] on div "Acompanhamento Acompanhe a situação das marcações correntes e finalizadas Relat…" at bounding box center [318, 81] width 636 height 421
type input "he"
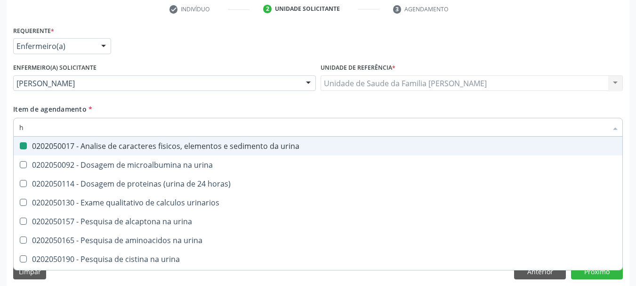
checkbox urina "false"
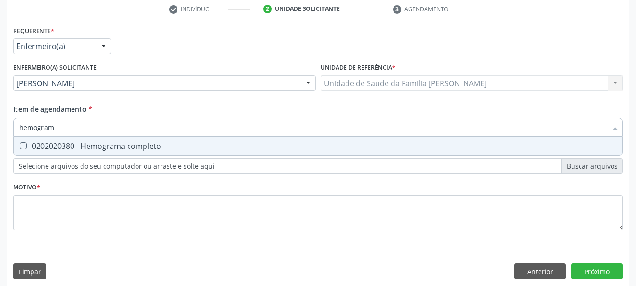
type input "hemograma"
click at [73, 145] on div "0202020380 - Hemograma completo" at bounding box center [317, 146] width 597 height 8
checkbox completo "true"
drag, startPoint x: 34, startPoint y: 133, endPoint x: 7, endPoint y: 137, distance: 28.1
click at [8, 137] on div "Requerente * Enfermeiro(a) Médico(a) Enfermeiro(a) Paciente Nenhum resultado en…" at bounding box center [318, 155] width 622 height 262
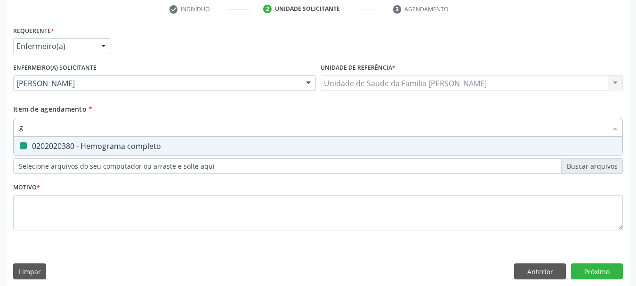
type input "gl"
checkbox completo "false"
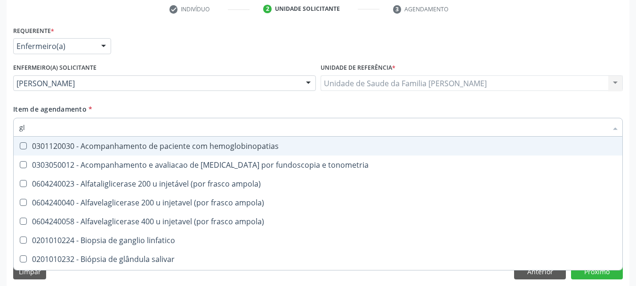
type input "gli"
checkbox globular "true"
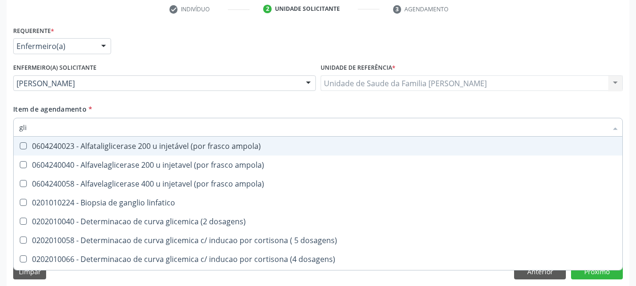
type input "glic"
checkbox glicosilada "true"
checkbox triglicerideos "false"
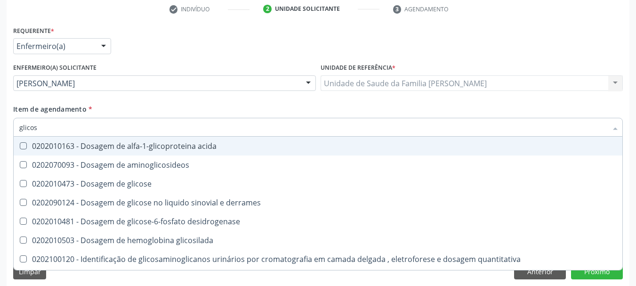
type input "glicose"
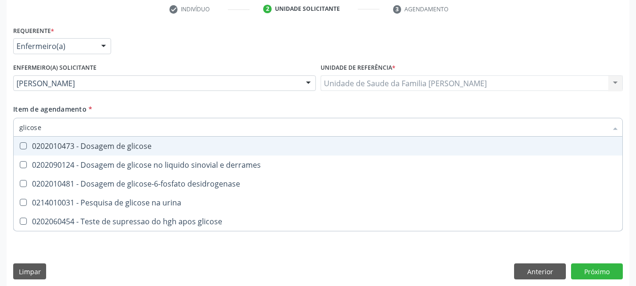
click at [33, 144] on div "0202010473 - Dosagem de glicose" at bounding box center [317, 146] width 597 height 8
checkbox glicose "true"
drag, startPoint x: 47, startPoint y: 132, endPoint x: 0, endPoint y: 141, distance: 47.9
click at [0, 141] on div "Acompanhamento Acompanhe a situação das marcações correntes e finalizadas Relat…" at bounding box center [318, 81] width 636 height 421
type input "cr"
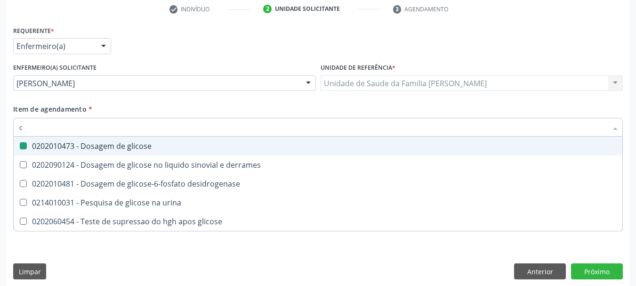
checkbox glicose "false"
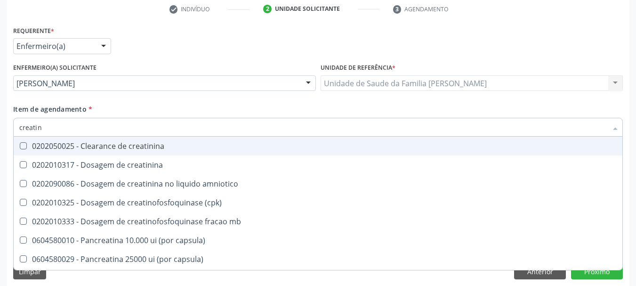
type input "creatini"
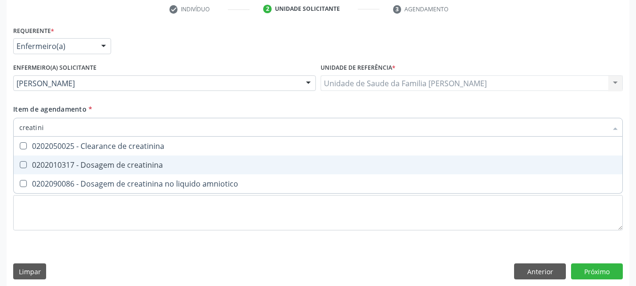
click at [64, 165] on div "0202010317 - Dosagem de creatinina" at bounding box center [317, 165] width 597 height 8
checkbox creatinina "true"
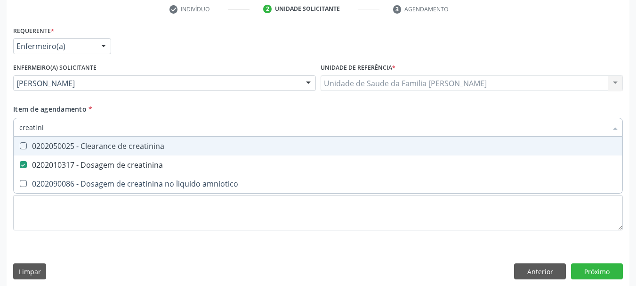
drag, startPoint x: 61, startPoint y: 125, endPoint x: 0, endPoint y: 136, distance: 62.2
click at [0, 136] on div "Acompanhamento Acompanhe a situação das marcações correntes e finalizadas Relat…" at bounding box center [318, 81] width 636 height 421
type input "a"
checkbox creatinina "false"
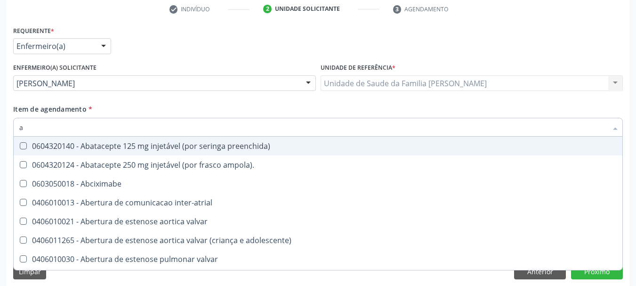
type input "ac"
checkbox cnrac\) "true"
checkbox urina "false"
checkbox população "true"
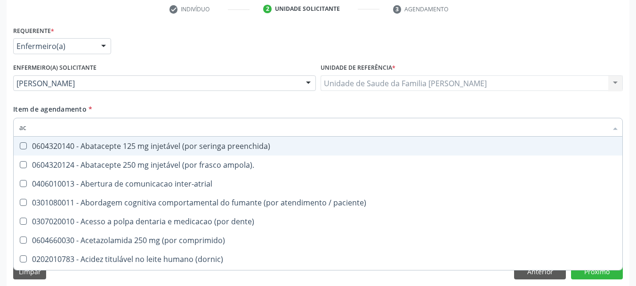
type input "aci"
checkbox urina "false"
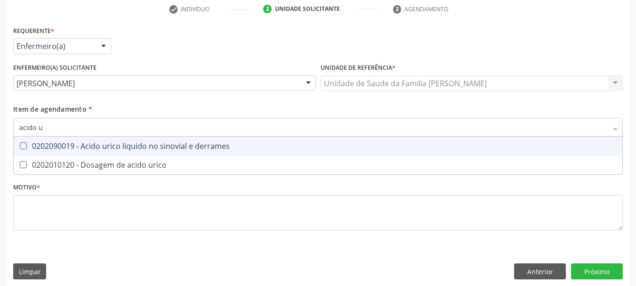
type input "acido ur"
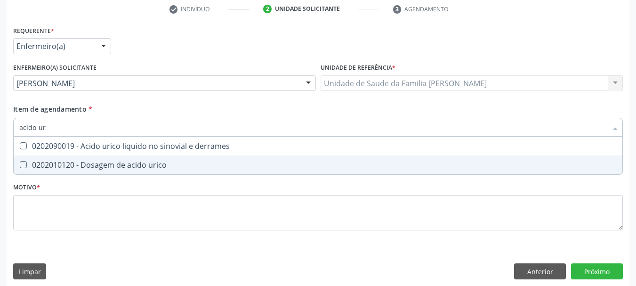
click at [98, 163] on div "0202010120 - Dosagem de acido urico" at bounding box center [317, 165] width 597 height 8
checkbox urico "true"
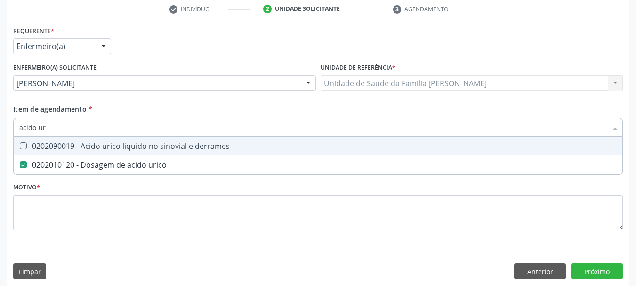
drag, startPoint x: 70, startPoint y: 128, endPoint x: 0, endPoint y: 139, distance: 70.5
click at [2, 139] on div "Acompanhamento Acompanhe a situação das marcações correntes e finalizadas Relat…" at bounding box center [318, 81] width 636 height 421
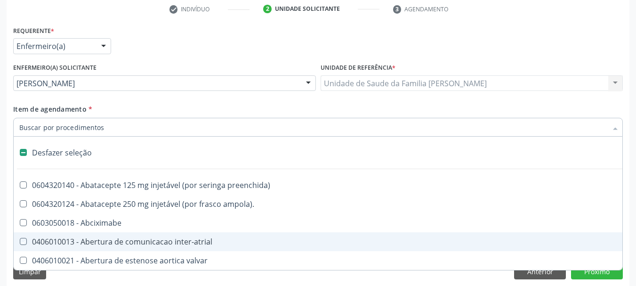
click at [1, 219] on div "Acompanhamento Acompanhe a situação das marcações correntes e finalizadas Relat…" at bounding box center [318, 81] width 636 height 421
checkbox ampola\)\ "true"
checkbox Abciximabe "true"
checkbox inter-atrial "true"
checkbox valvar "true"
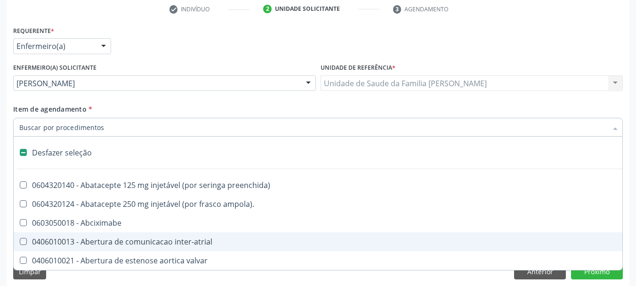
checkbox adolescente\) "true"
checkbox valvar "true"
checkbox adolescente\) "true"
checkbox paciente\) "true"
checkbox dente\) "true"
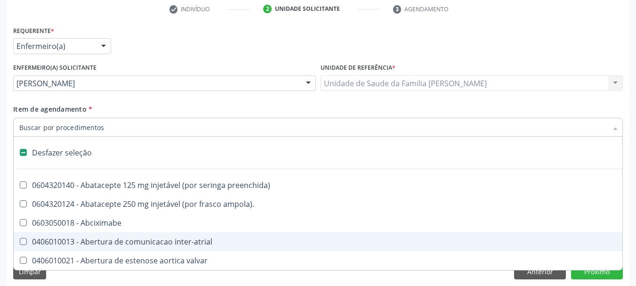
checkbox comprimido\) "true"
checkbox \(dornic\) "true"
checkbox derrames "true"
checkbox urina "false"
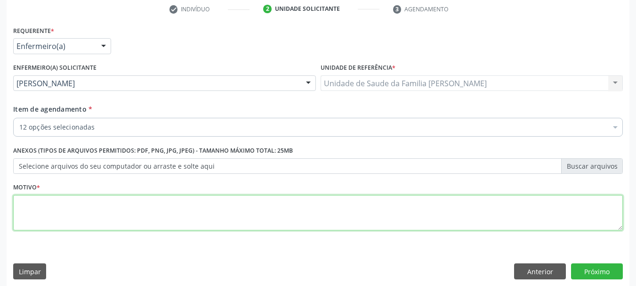
click at [70, 214] on textarea at bounding box center [317, 213] width 609 height 36
click at [89, 202] on textarea "Avaliação do risco de dispelidemia - Fator de risco" at bounding box center [317, 213] width 609 height 36
type textarea "Avaliação do risco de Dispelidemia - Fator de risco"
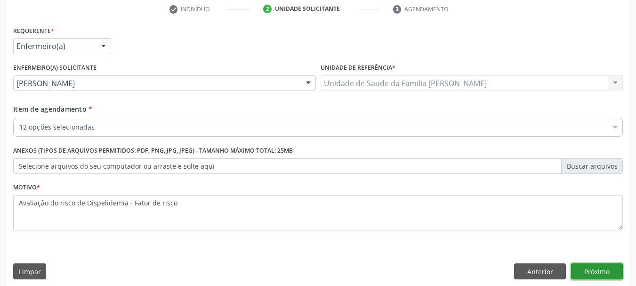
click at [608, 275] on button "Próximo" at bounding box center [597, 271] width 52 height 16
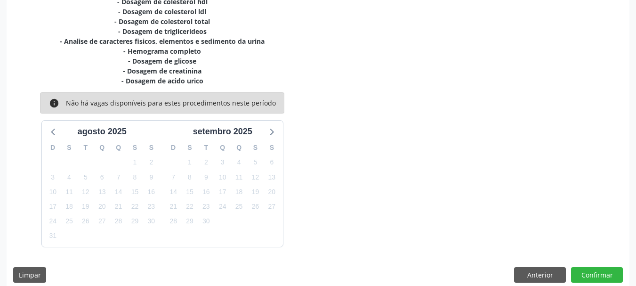
scroll to position [260, 0]
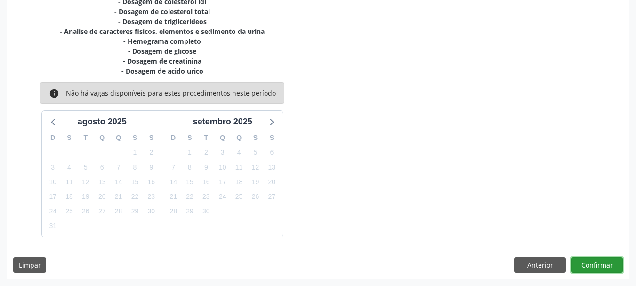
click at [594, 263] on button "Confirmar" at bounding box center [597, 265] width 52 height 16
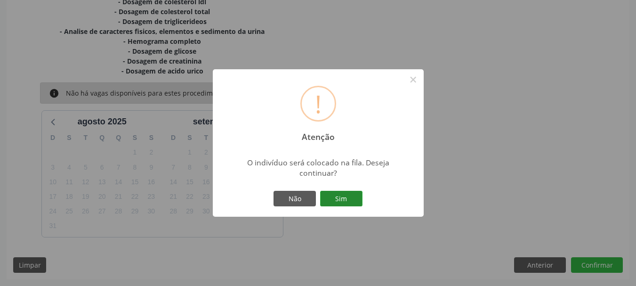
click at [355, 201] on button "Sim" at bounding box center [341, 199] width 42 height 16
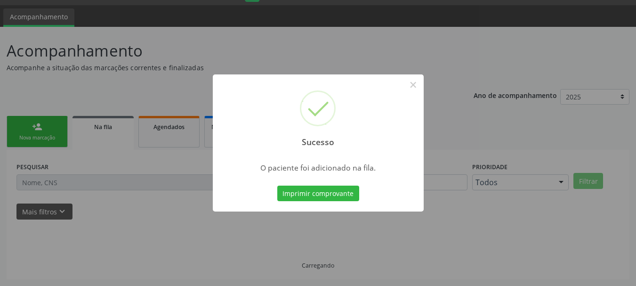
scroll to position [25, 0]
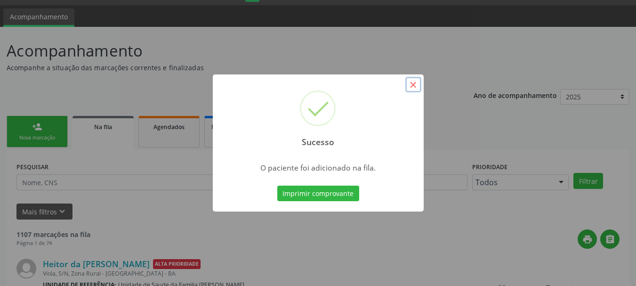
click at [412, 92] on button "×" at bounding box center [413, 85] width 16 height 16
